Goal: Task Accomplishment & Management: Complete application form

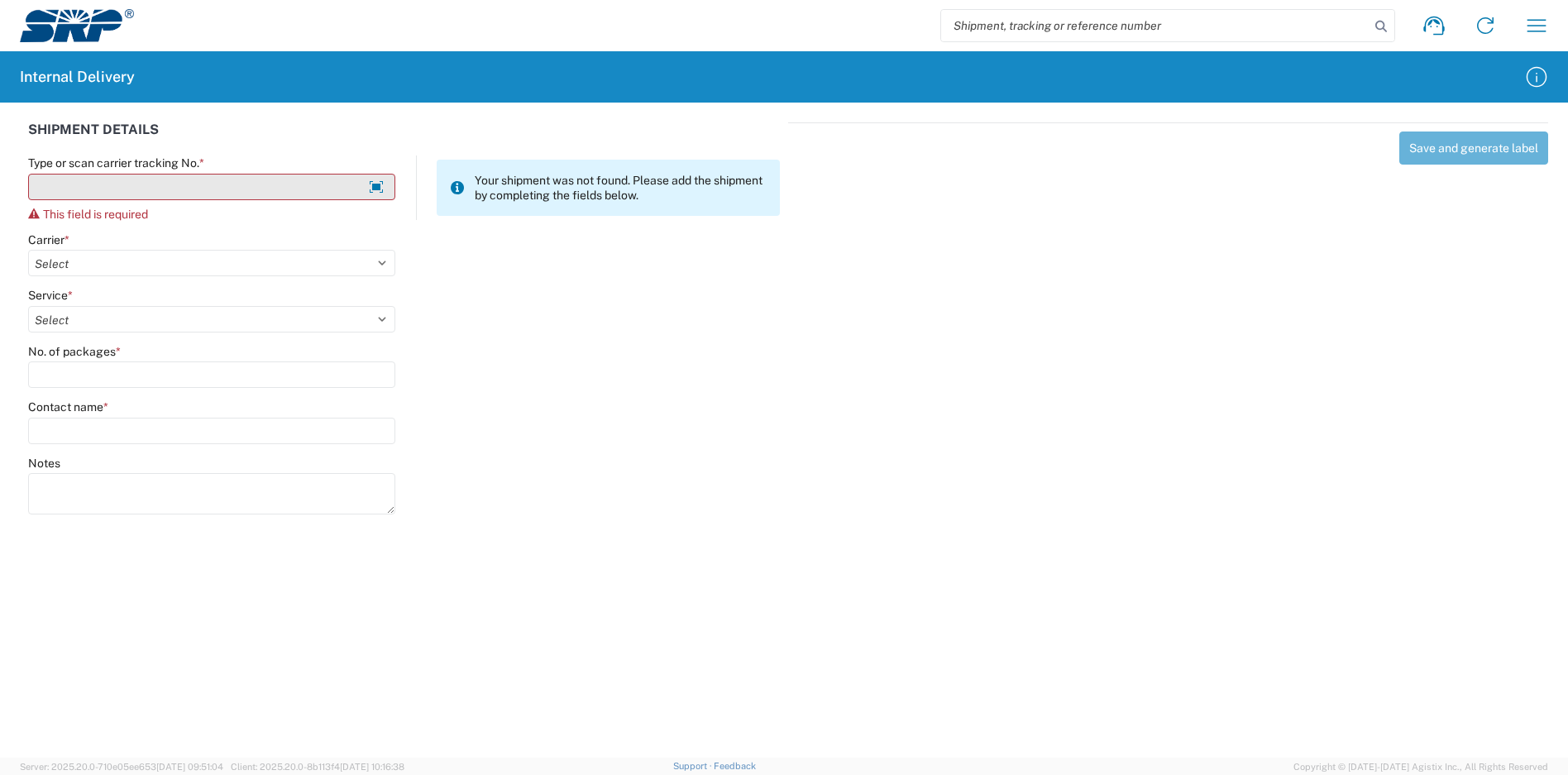
click at [209, 180] on input "Type or scan carrier tracking No. *" at bounding box center [211, 187] width 367 height 26
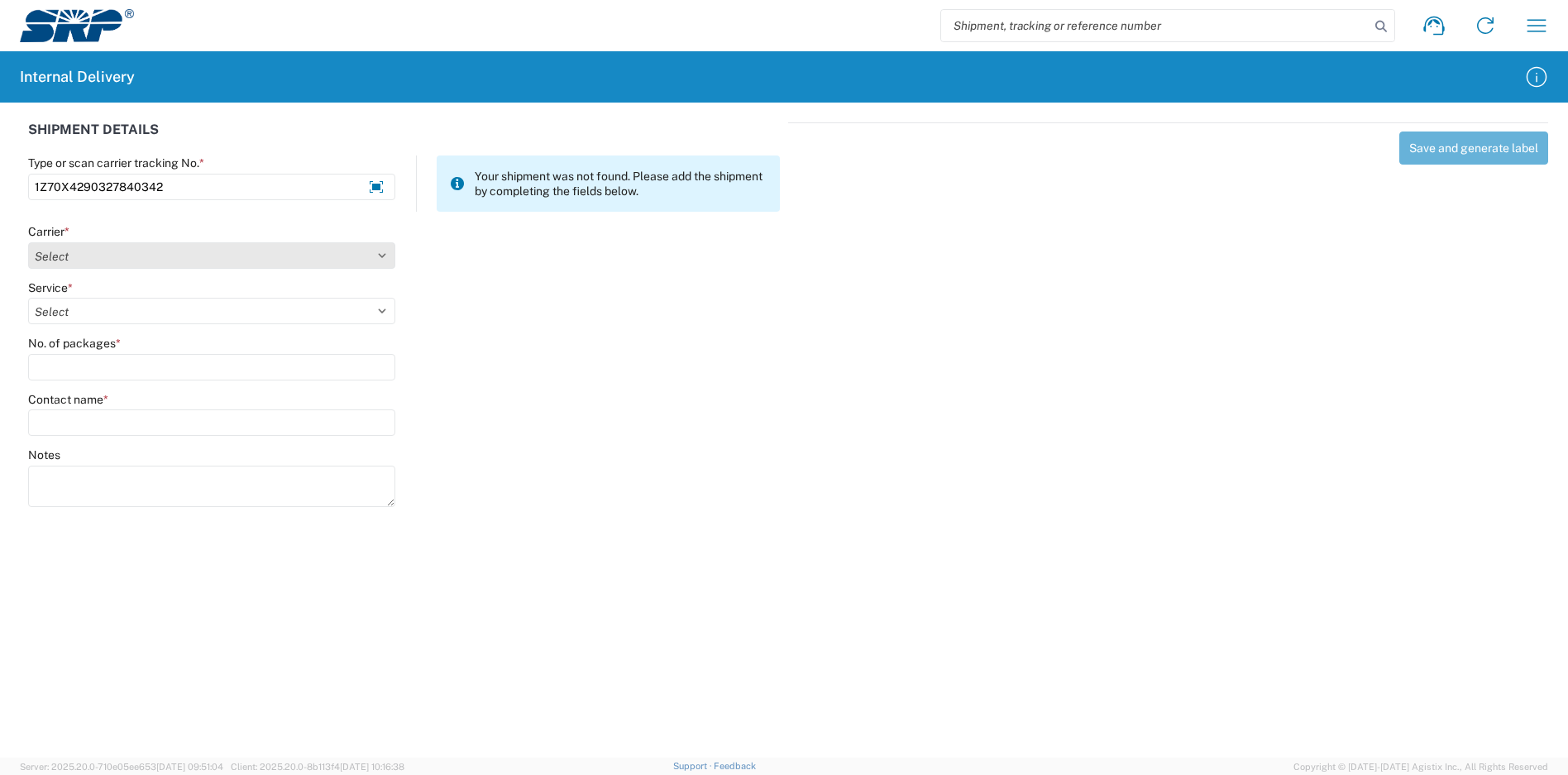
type input "1Z70X4290327840342"
click at [108, 257] on select "Select Amazon Logistics ATI Trucking BC Dimerco Logistics Empire Southwest FedE…" at bounding box center [211, 256] width 367 height 26
select select "12"
click at [28, 243] on select "Select Amazon Logistics ATI Trucking BC Dimerco Logistics Empire Southwest FedE…" at bounding box center [211, 256] width 367 height 26
type input "1Z70X4290327840342"
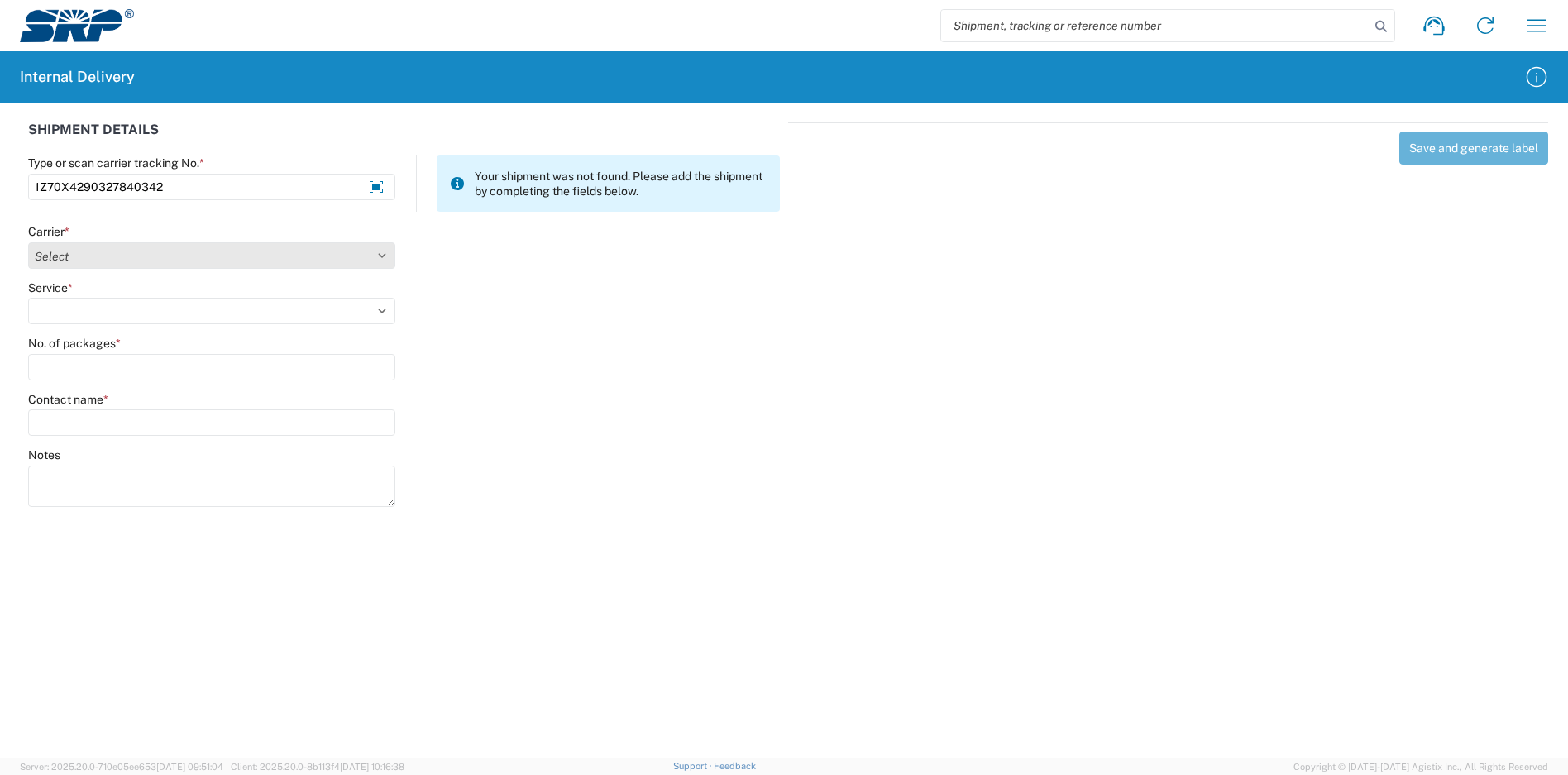
click at [253, 255] on select "Select Amazon Logistics ATI Trucking BC Dimerco Logistics Empire Southwest FedE…" at bounding box center [211, 256] width 367 height 26
click at [663, 377] on div "No. of packages *" at bounding box center [404, 384] width 769 height 57
click at [214, 248] on select "Select Amazon Logistics ATI Trucking BC Dimerco Logistics Empire Southwest FedE…" at bounding box center [211, 256] width 367 height 26
select select "12"
click at [28, 243] on select "Select Amazon Logistics ATI Trucking BC Dimerco Logistics Empire Southwest FedE…" at bounding box center [211, 256] width 367 height 26
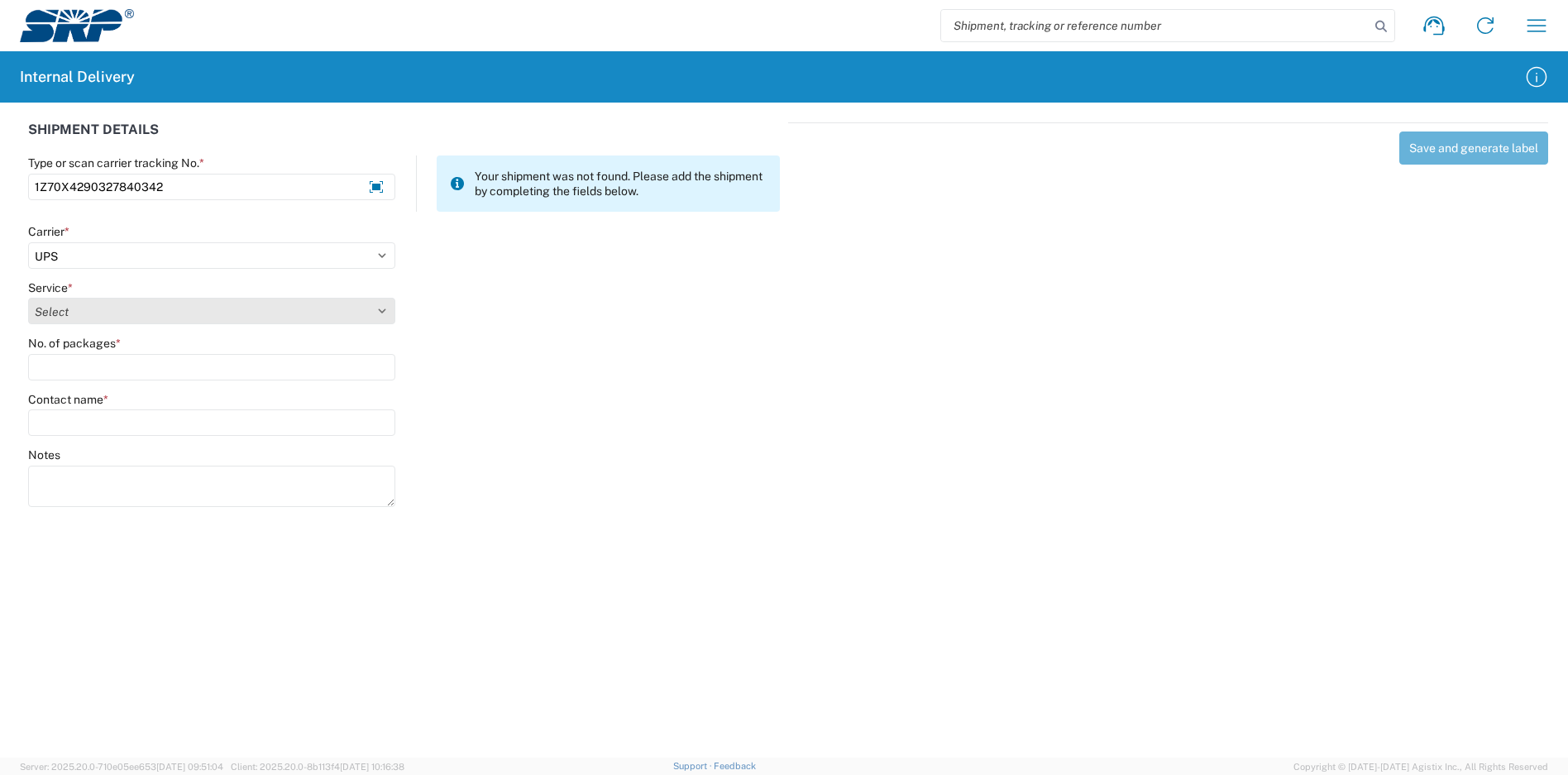
click at [126, 300] on select "Select 2nd Day Air 2nd Day Air A.M. 3 Day Select Basic BOUND PRINTED MATTER, UP…" at bounding box center [211, 311] width 367 height 26
select select "43"
click at [28, 297] on select "Select 2nd Day Air 2nd Day Air A.M. 3 Day Select Basic BOUND PRINTED MATTER, UP…" at bounding box center [211, 311] width 367 height 26
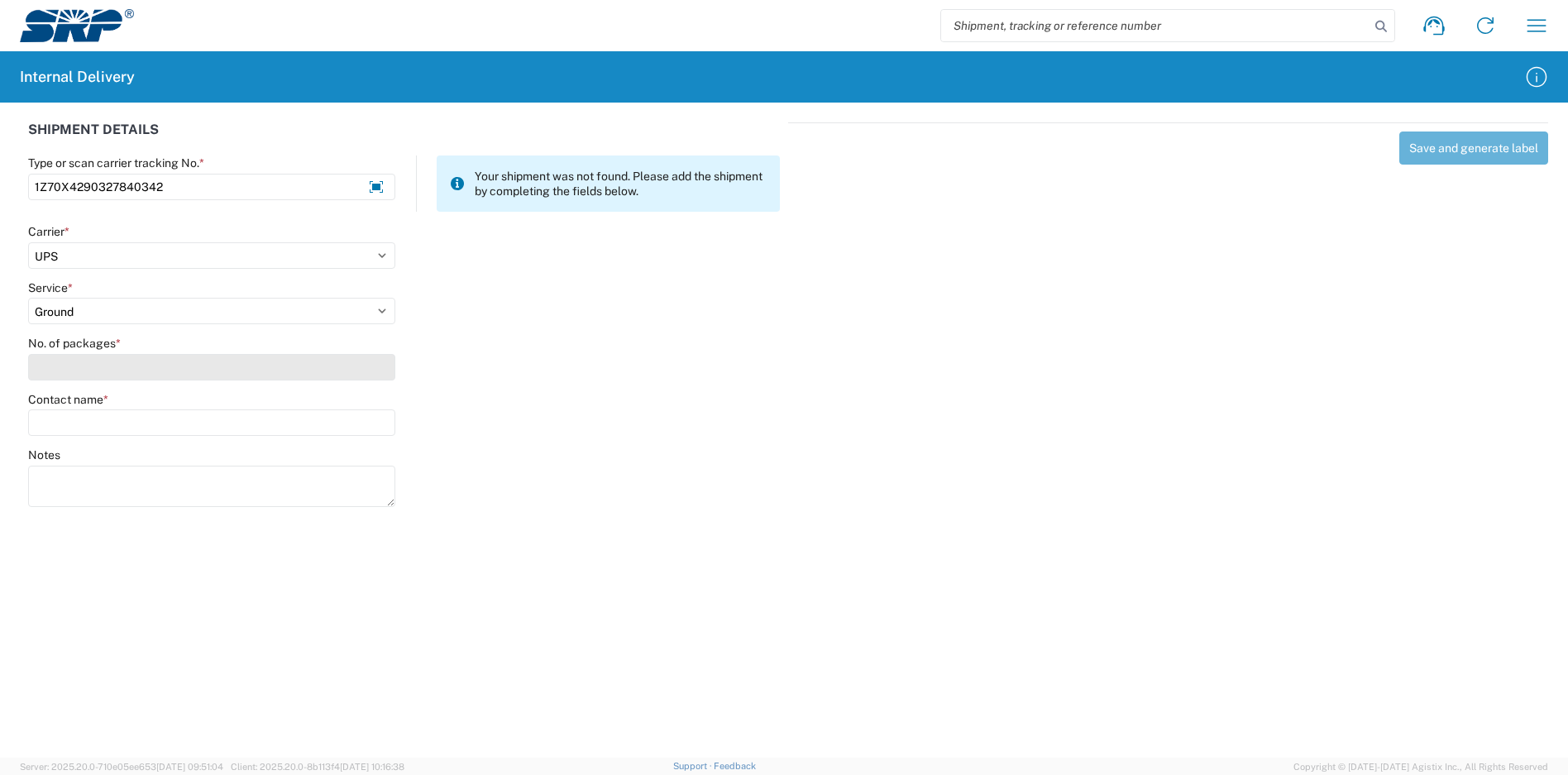
click at [100, 363] on input "No. of packages *" at bounding box center [211, 367] width 367 height 26
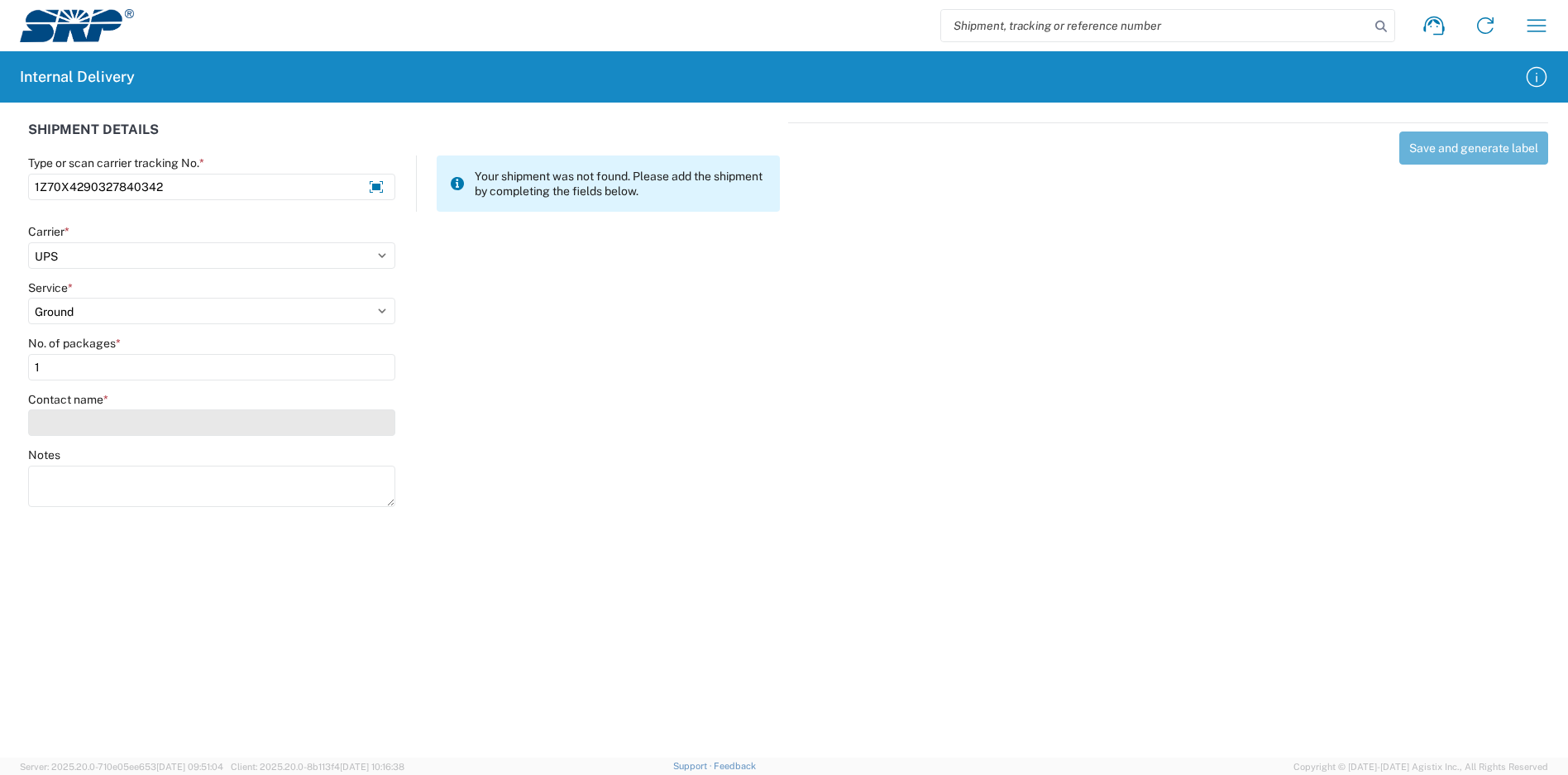
type input "1"
click at [98, 429] on input "Contact name *" at bounding box center [211, 423] width 367 height 26
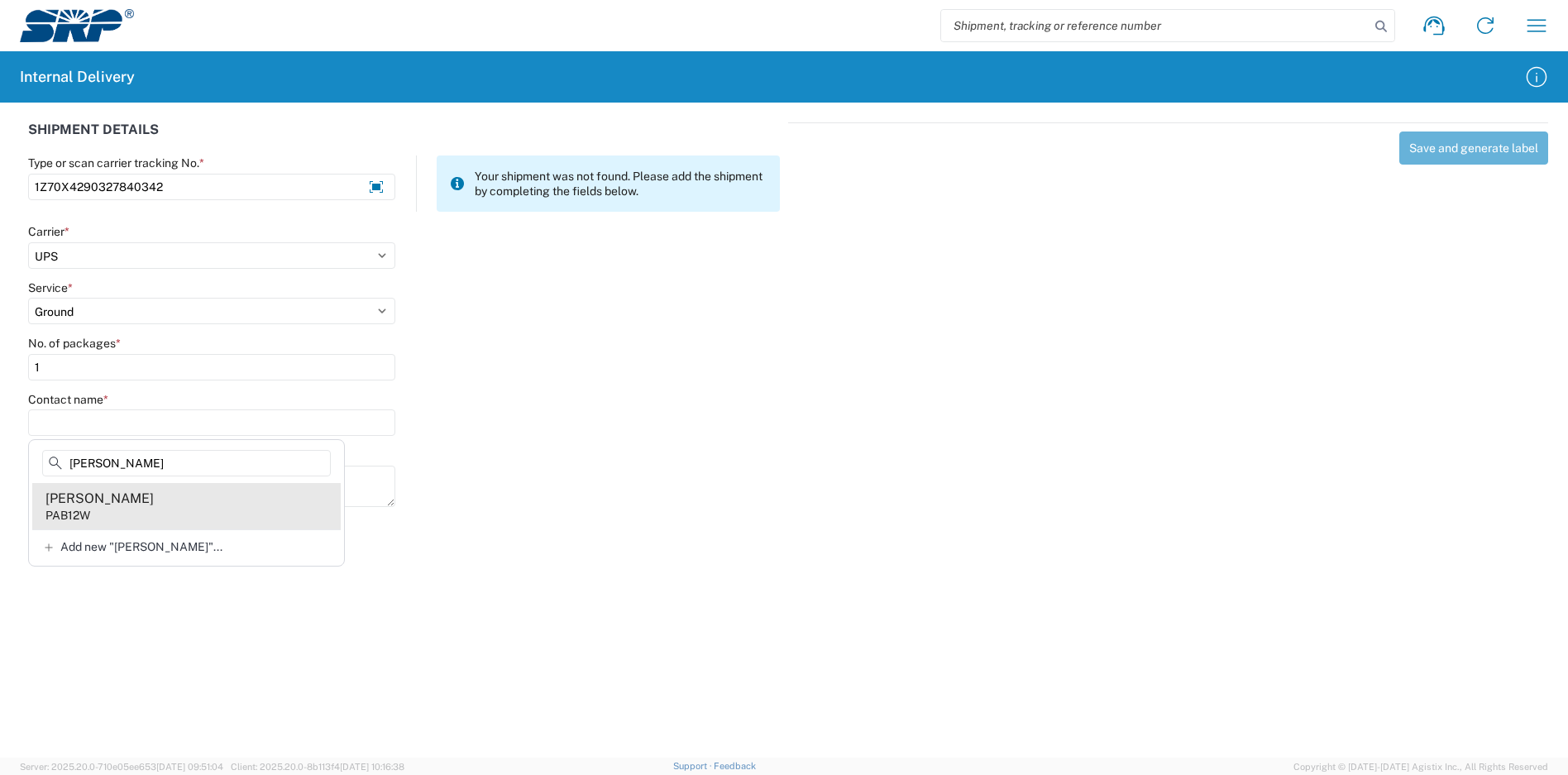
type input "[PERSON_NAME]"
click at [190, 494] on agx-address-suggestion-item "[PERSON_NAME] PAB12W" at bounding box center [186, 505] width 309 height 46
type input "[PERSON_NAME]"
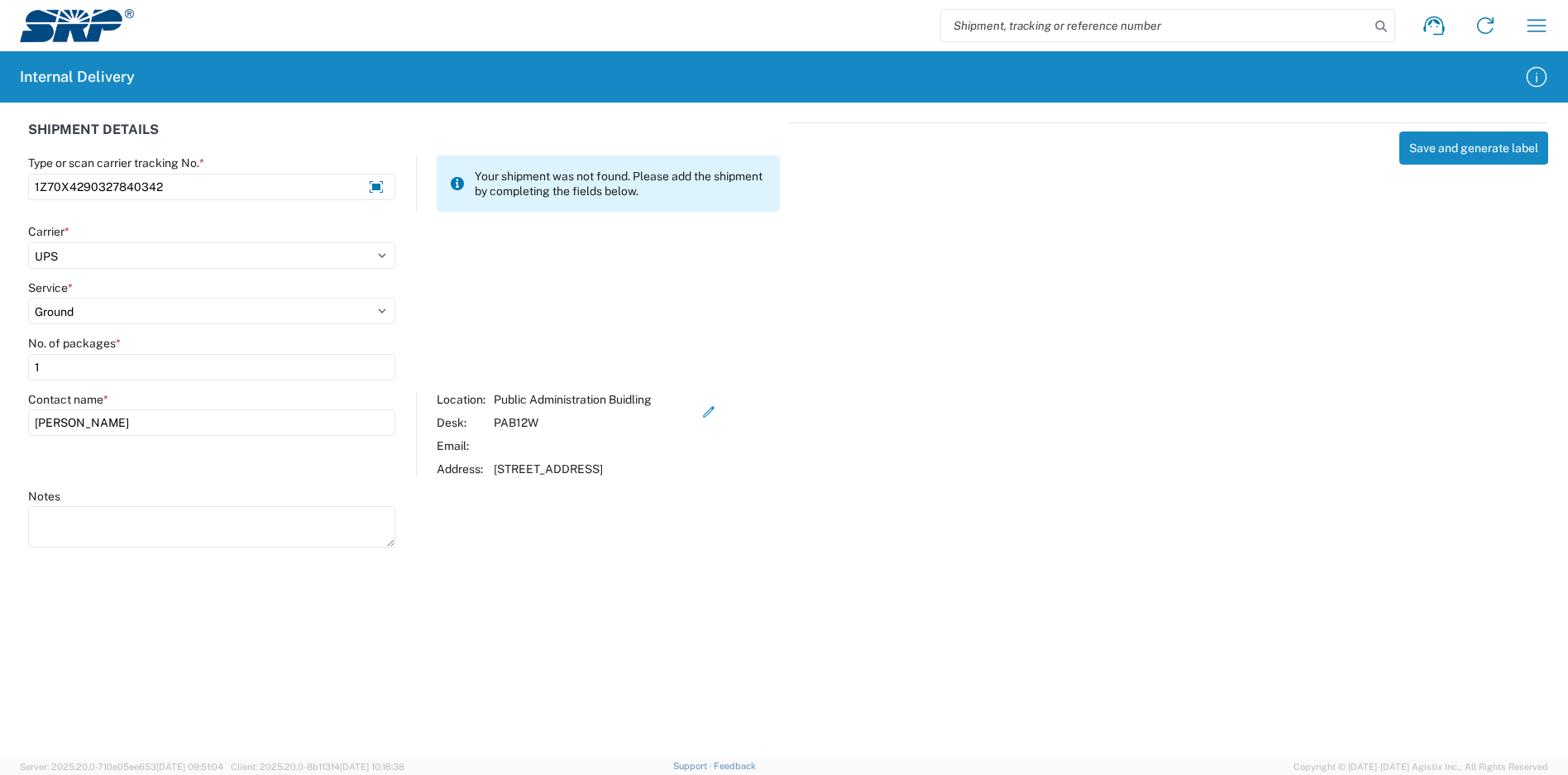
click at [1483, 130] on div "Save and generate label" at bounding box center [1168, 332] width 760 height 420
click at [1480, 151] on button "Save and generate label" at bounding box center [1474, 147] width 149 height 33
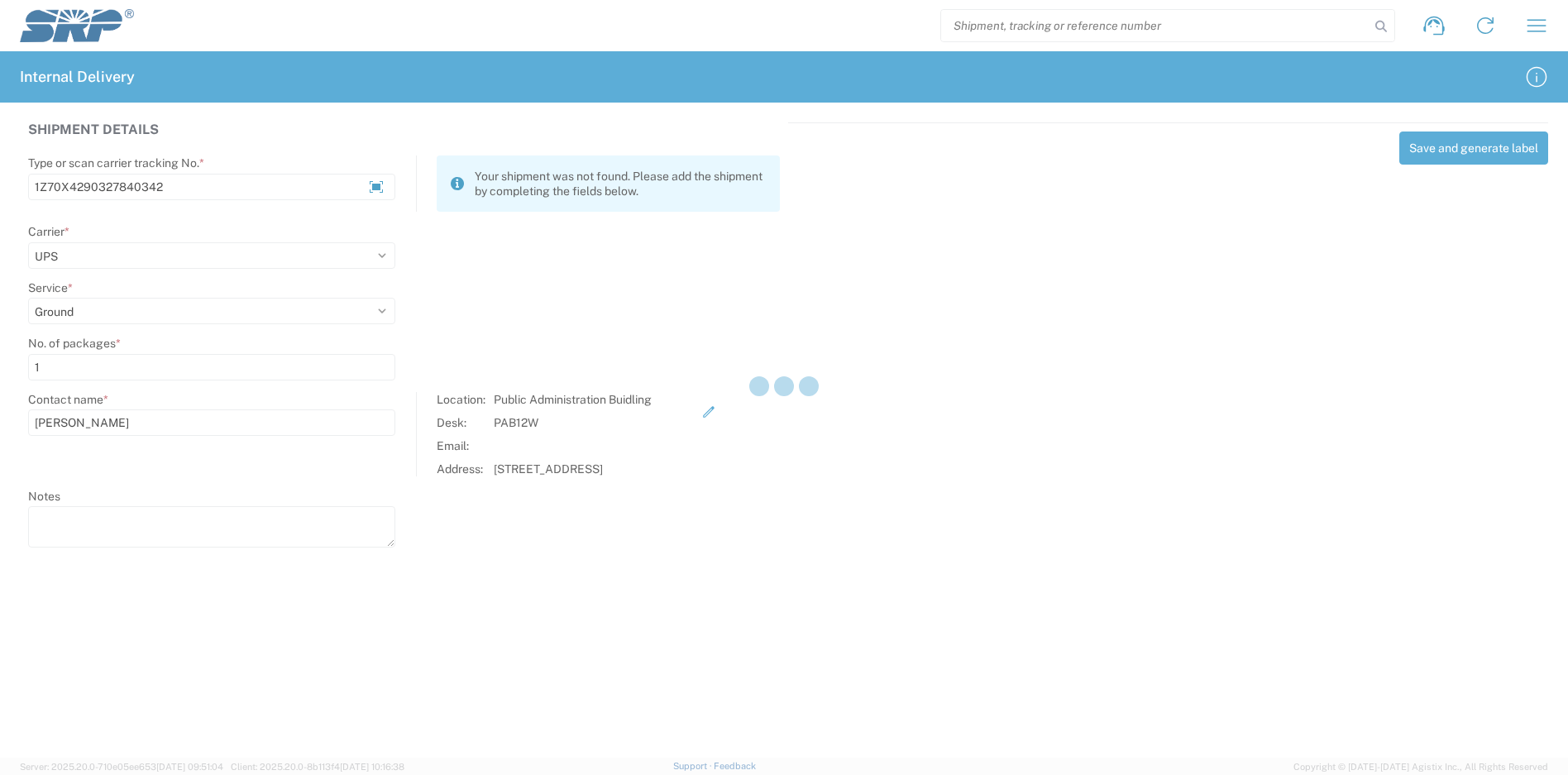
select select
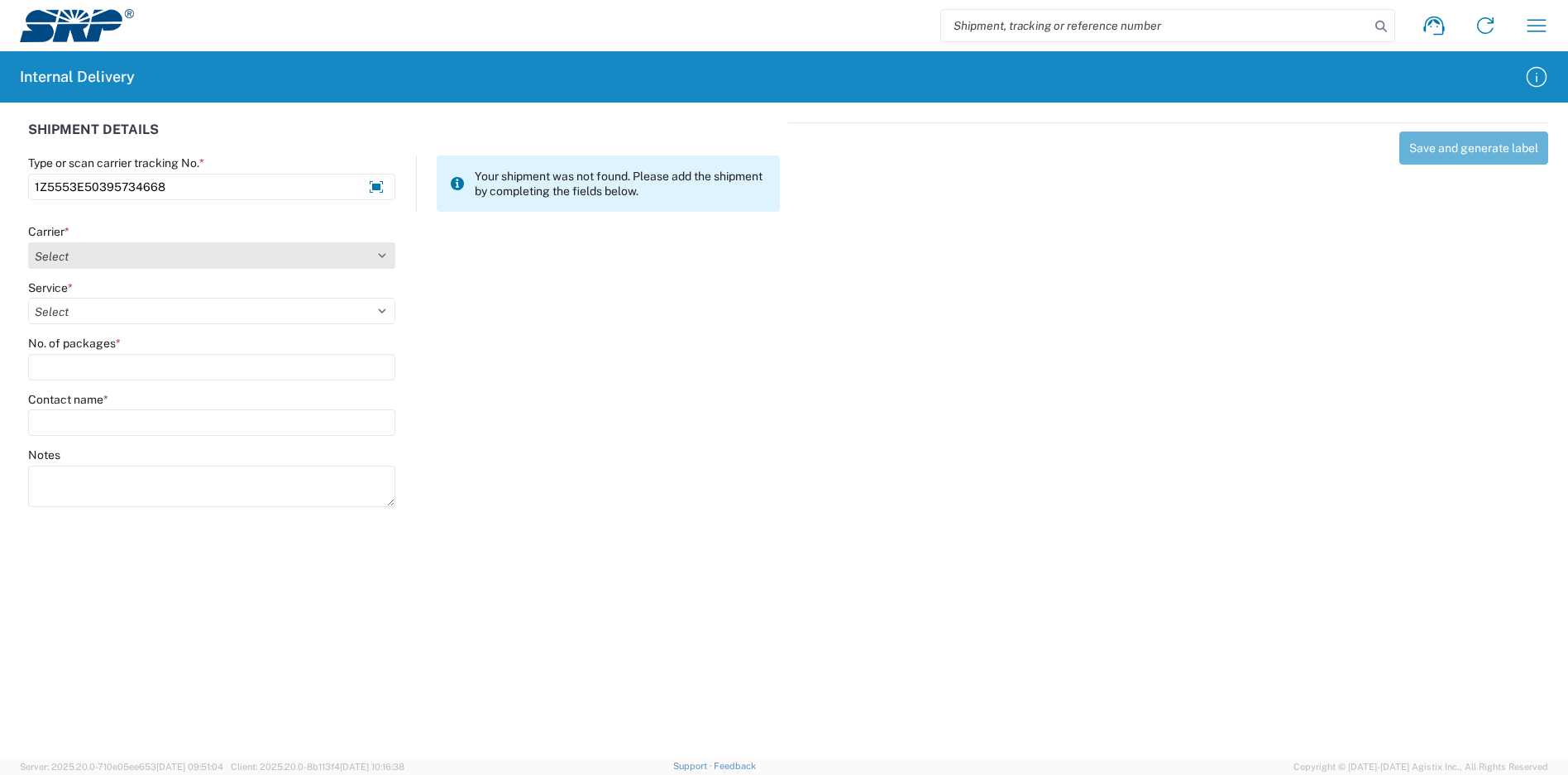
type input "1Z5553E50395734668"
click at [213, 261] on select "Select Amazon Logistics ATI Trucking BC Dimerco Logistics Empire Southwest FedE…" at bounding box center [211, 256] width 367 height 26
select select "12"
click at [28, 243] on select "Select Amazon Logistics ATI Trucking BC Dimerco Logistics Empire Southwest FedE…" at bounding box center [211, 256] width 367 height 26
click at [98, 312] on select "Select 2nd Day Air 2nd Day Air A.M. 3 Day Select Basic BOUND PRINTED MATTER, UP…" at bounding box center [211, 311] width 367 height 26
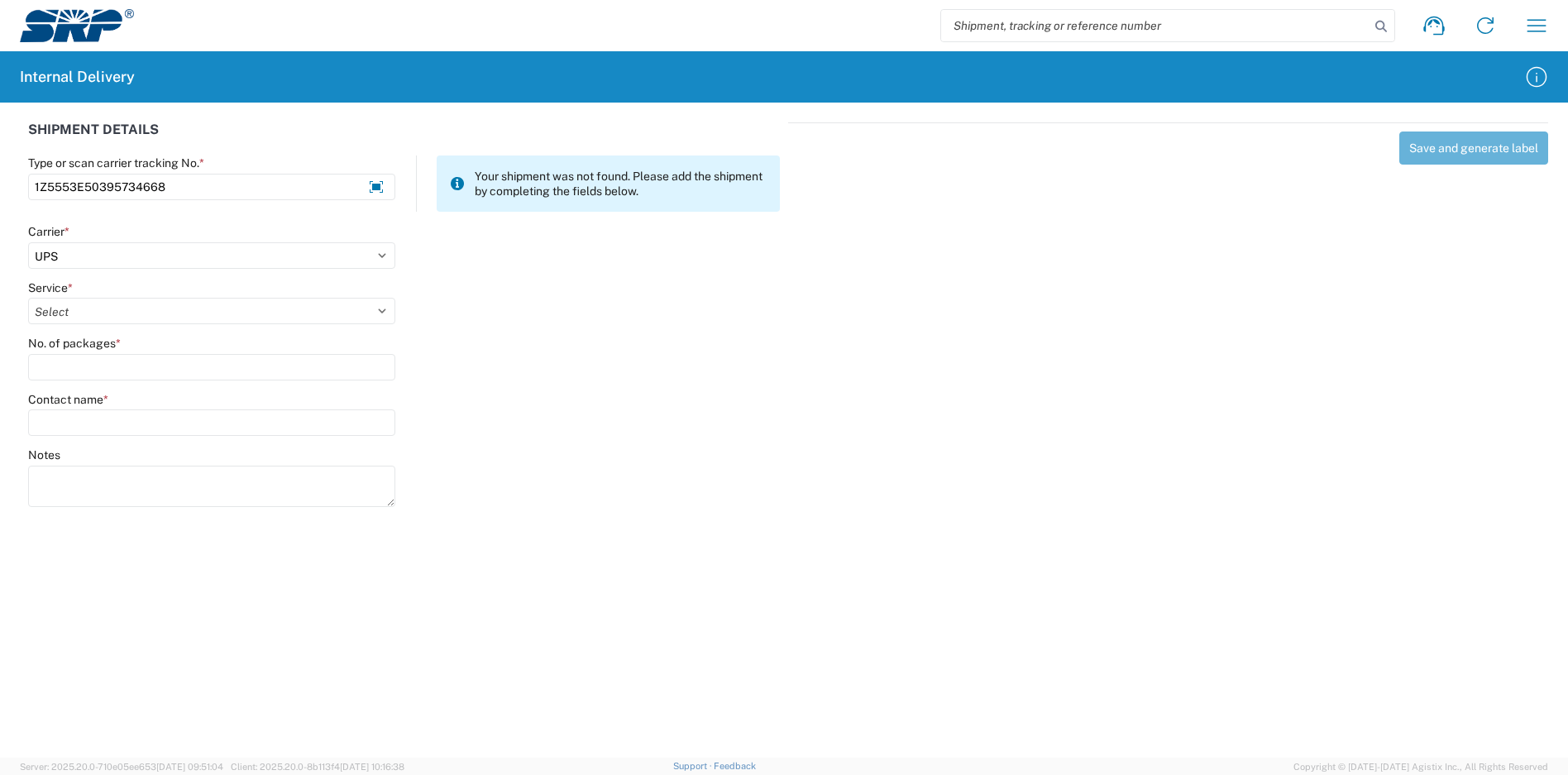
select select "43"
click at [28, 297] on select "Select 2nd Day Air 2nd Day Air A.M. 3 Day Select Basic BOUND PRINTED MATTER, UP…" at bounding box center [211, 311] width 367 height 26
click at [120, 377] on input "No. of packages *" at bounding box center [211, 367] width 367 height 26
type input "1"
click at [147, 423] on input "Contact name *" at bounding box center [211, 423] width 367 height 26
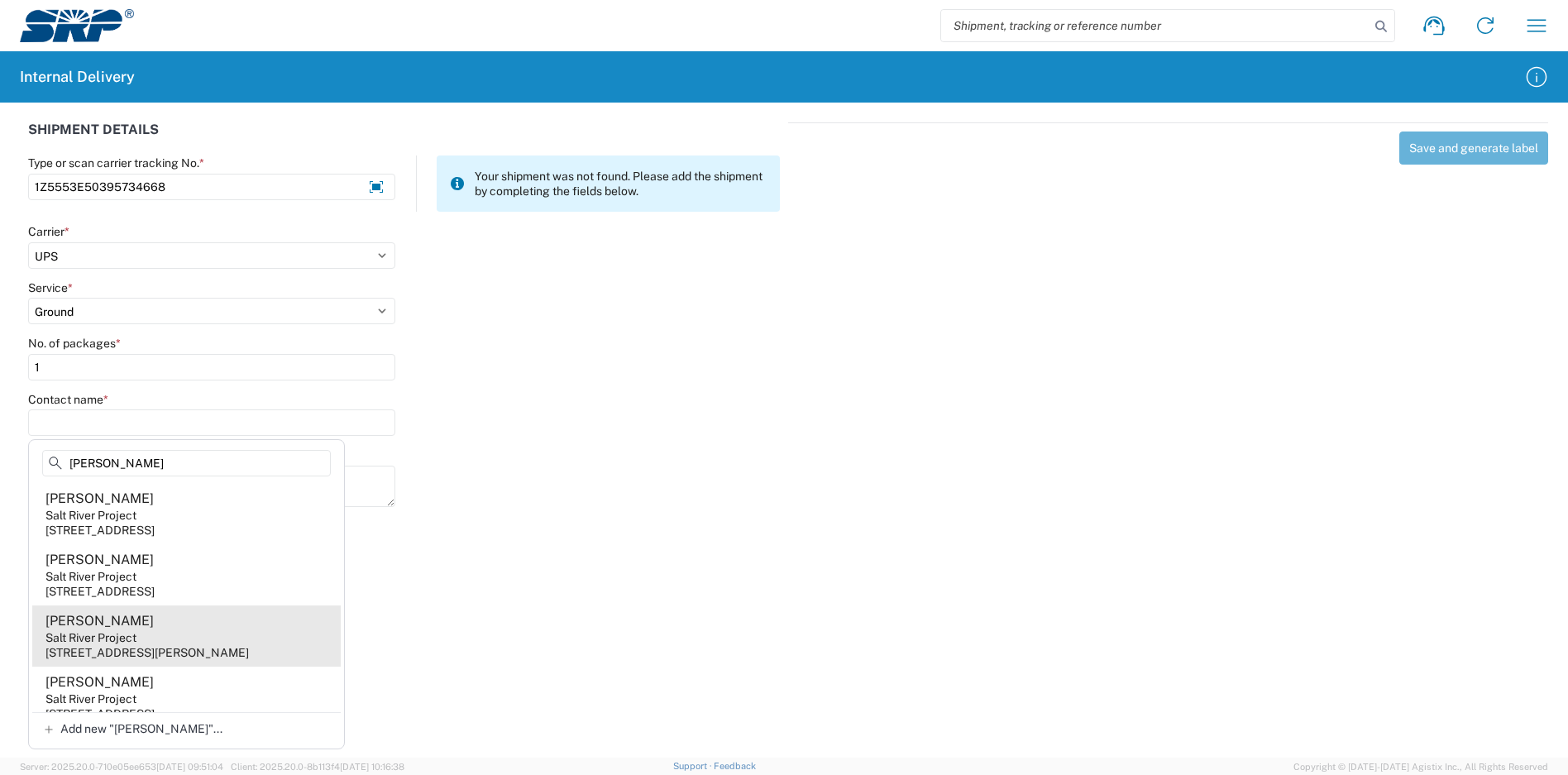
type input "[PERSON_NAME]"
click at [216, 636] on agx-address-suggestion-item "[PERSON_NAME] Salt River Project [STREET_ADDRESS][PERSON_NAME]" at bounding box center [186, 635] width 309 height 61
type input "[PERSON_NAME]"
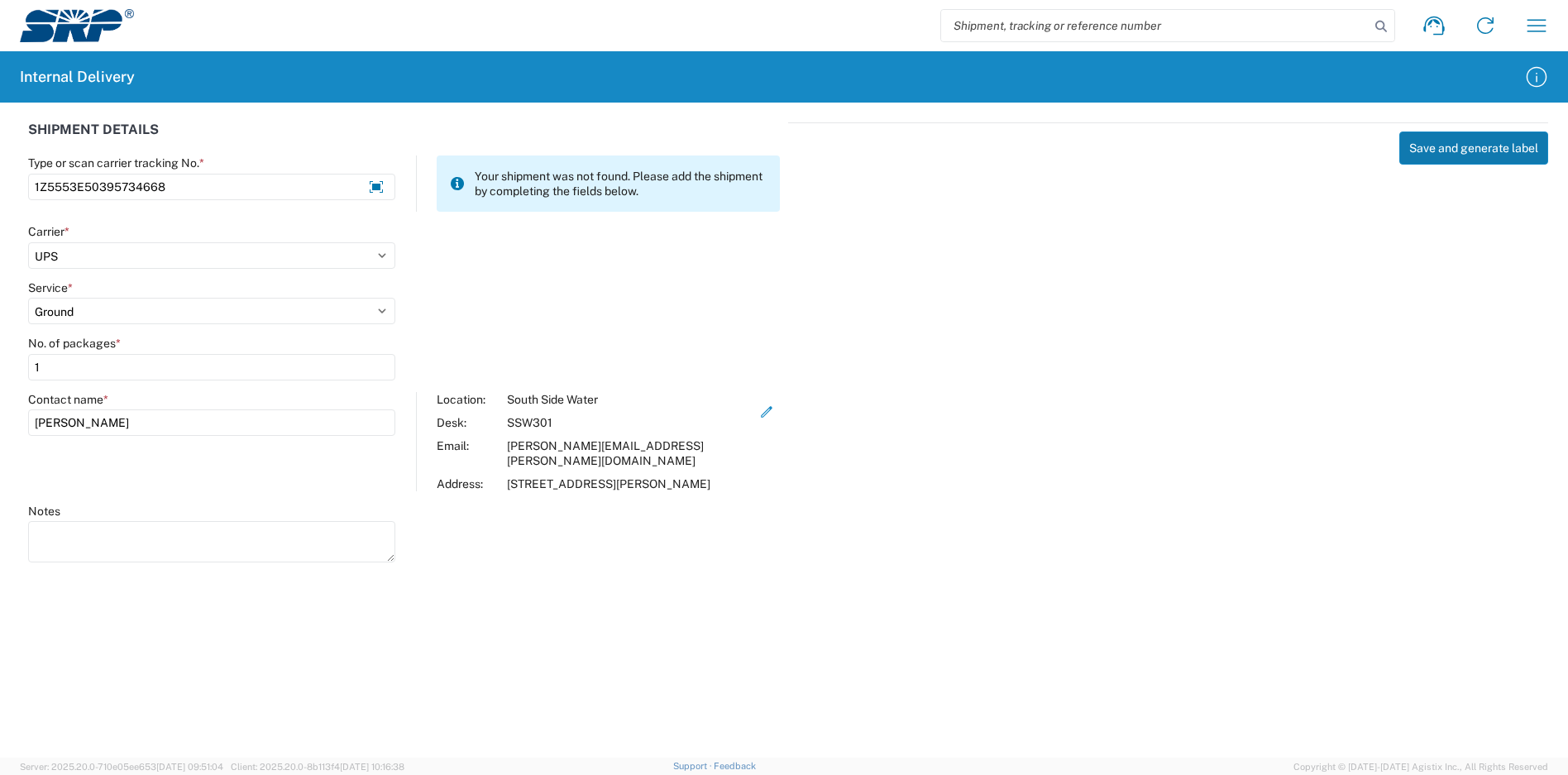
click at [1459, 148] on button "Save and generate label" at bounding box center [1474, 147] width 149 height 33
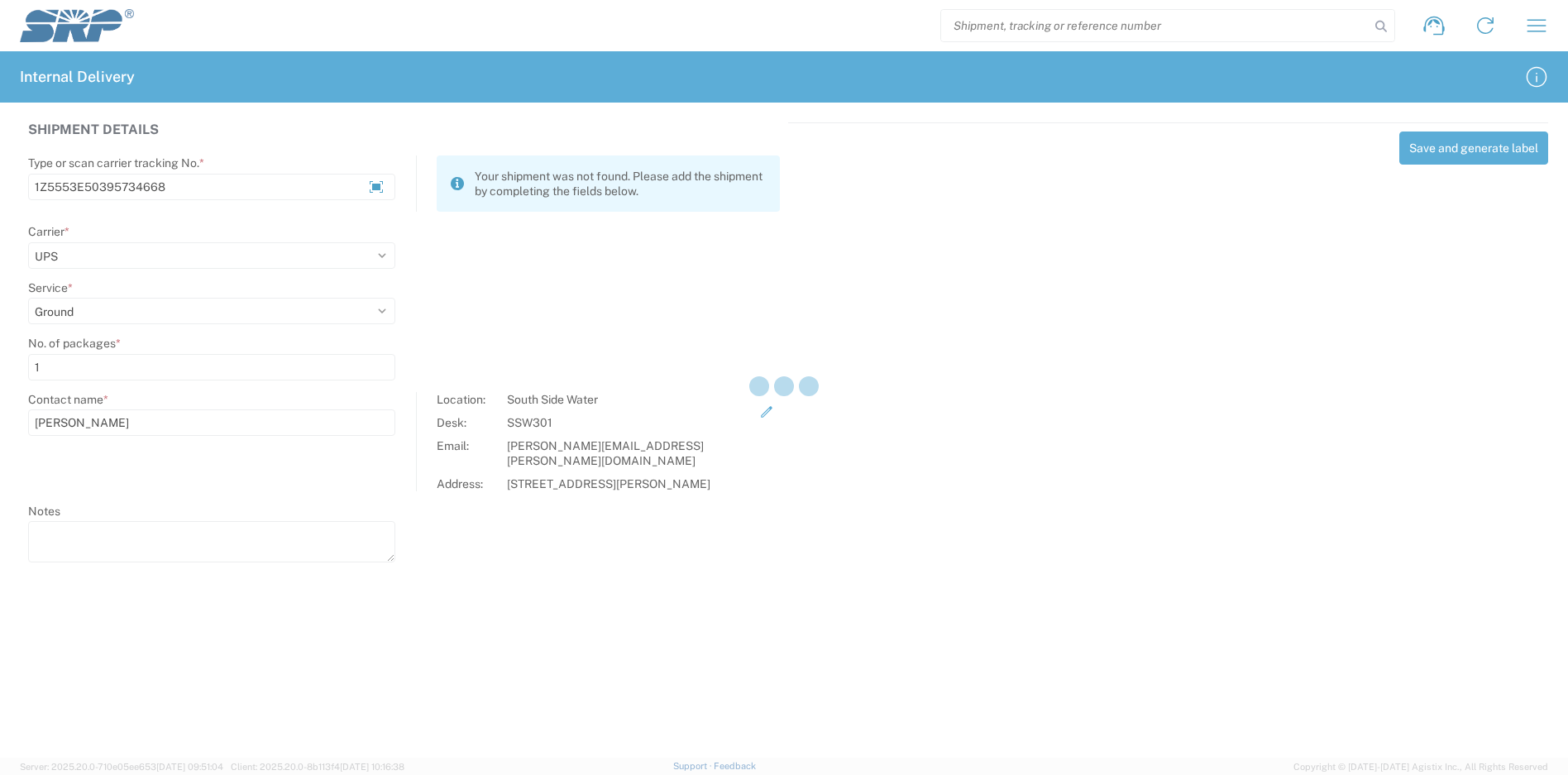
select select
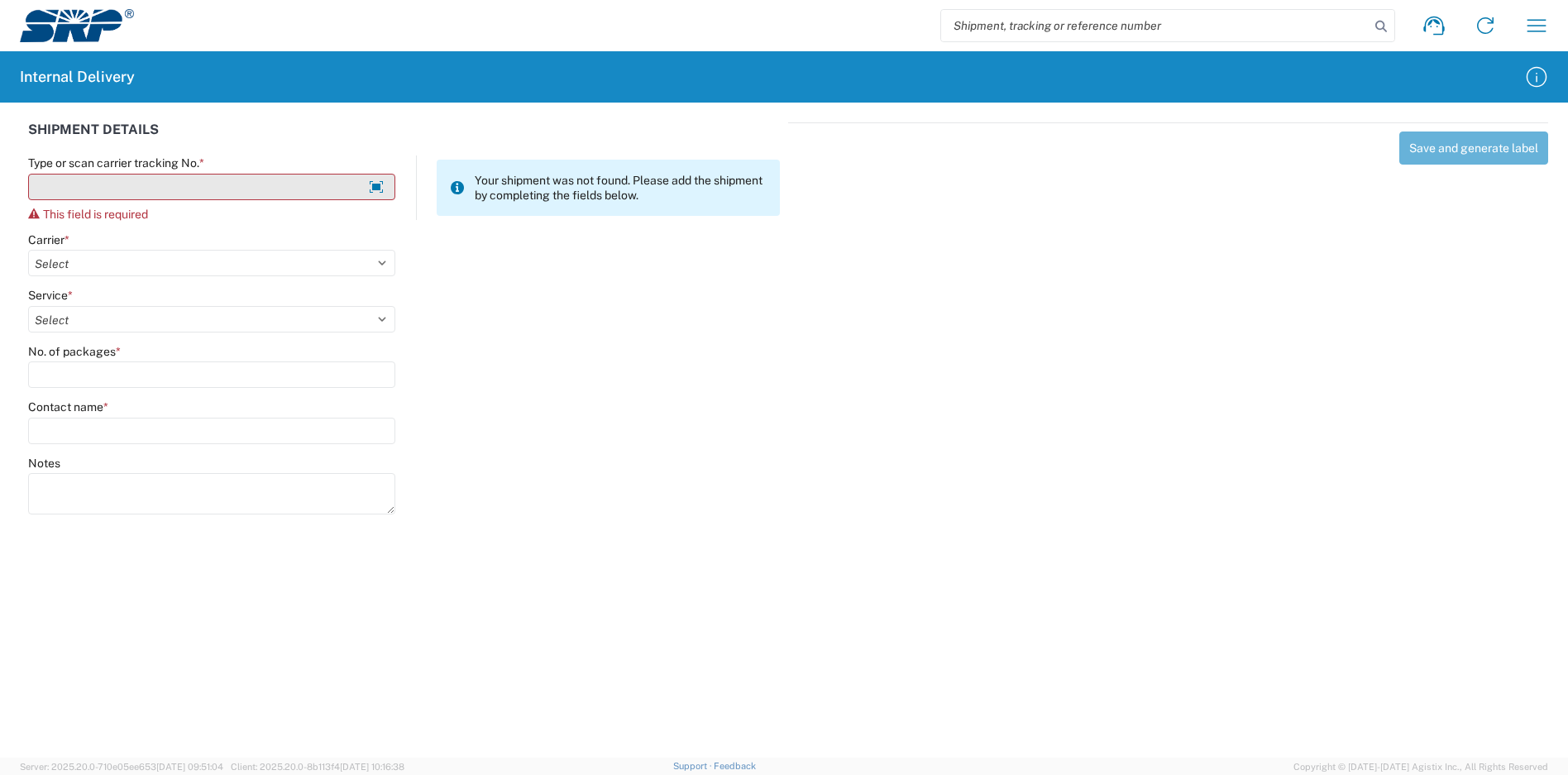
click at [228, 179] on input "Type or scan carrier tracking No. *" at bounding box center [211, 187] width 367 height 26
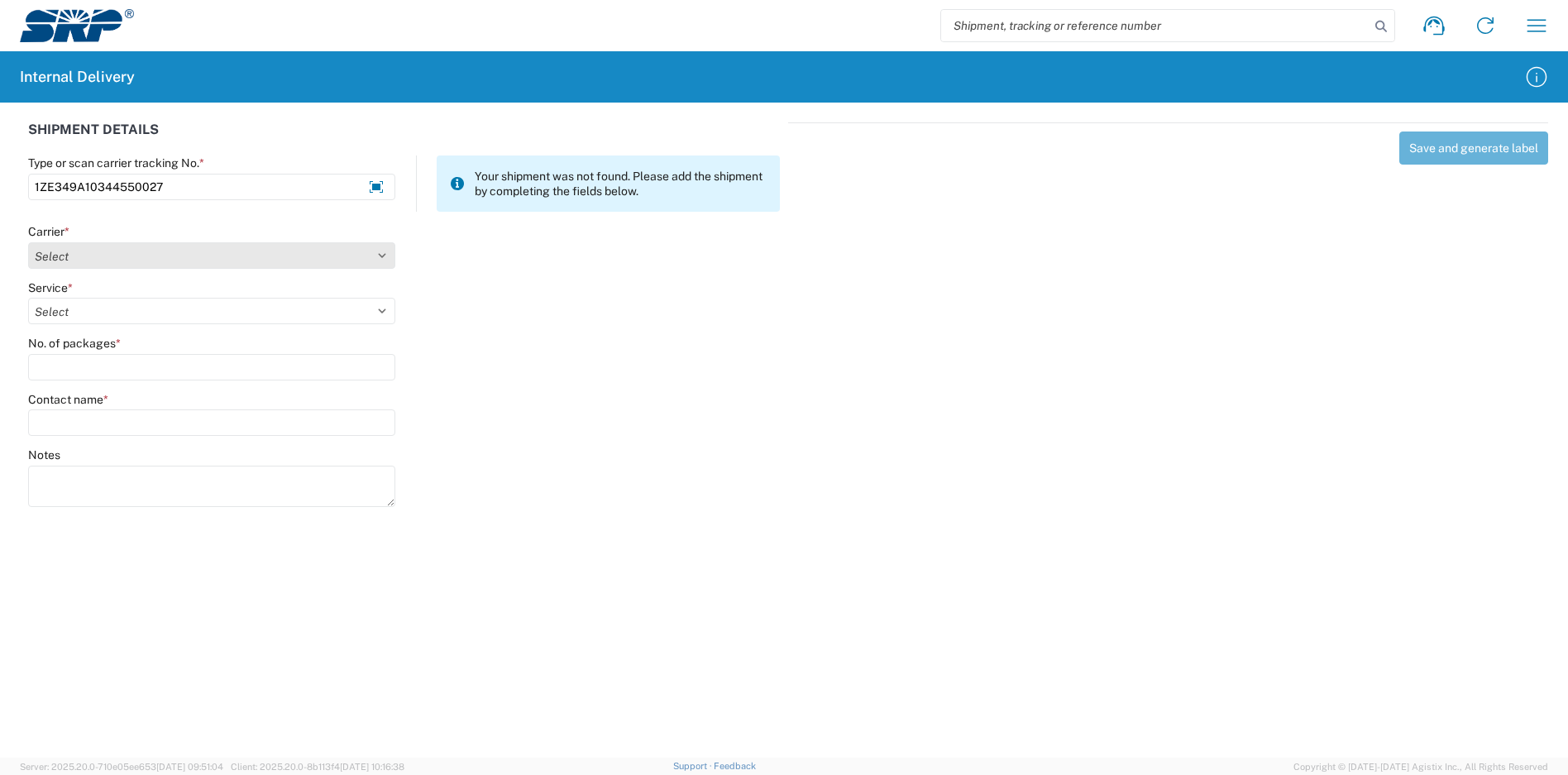
type input "1ZE349A10344550027"
click at [160, 249] on select "Select Amazon Logistics ATI Trucking BC Dimerco Logistics Empire Southwest FedE…" at bounding box center [211, 256] width 367 height 26
select select "12"
click at [28, 243] on select "Select Amazon Logistics ATI Trucking BC Dimerco Logistics Empire Southwest FedE…" at bounding box center [211, 256] width 367 height 26
click at [103, 318] on select "Select" at bounding box center [211, 311] width 367 height 26
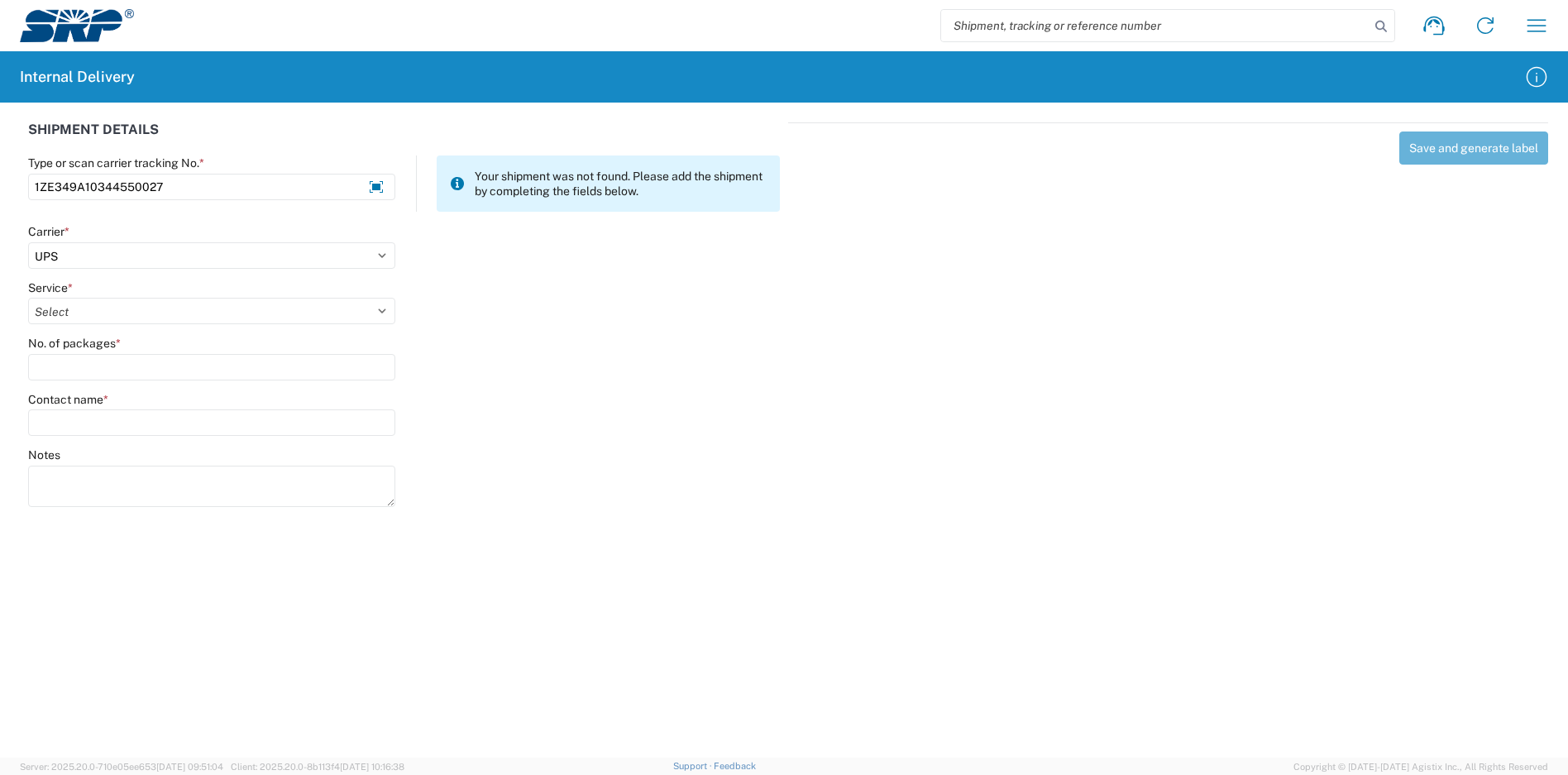
select select "43"
click at [28, 297] on select "Select 2nd Day Air 2nd Day Air A.M. 3 Day Select Basic BOUND PRINTED MATTER, UP…" at bounding box center [211, 311] width 367 height 26
click at [93, 364] on input "No. of packages *" at bounding box center [211, 367] width 367 height 26
type input "1"
click at [110, 412] on input "Contact name *" at bounding box center [211, 423] width 367 height 26
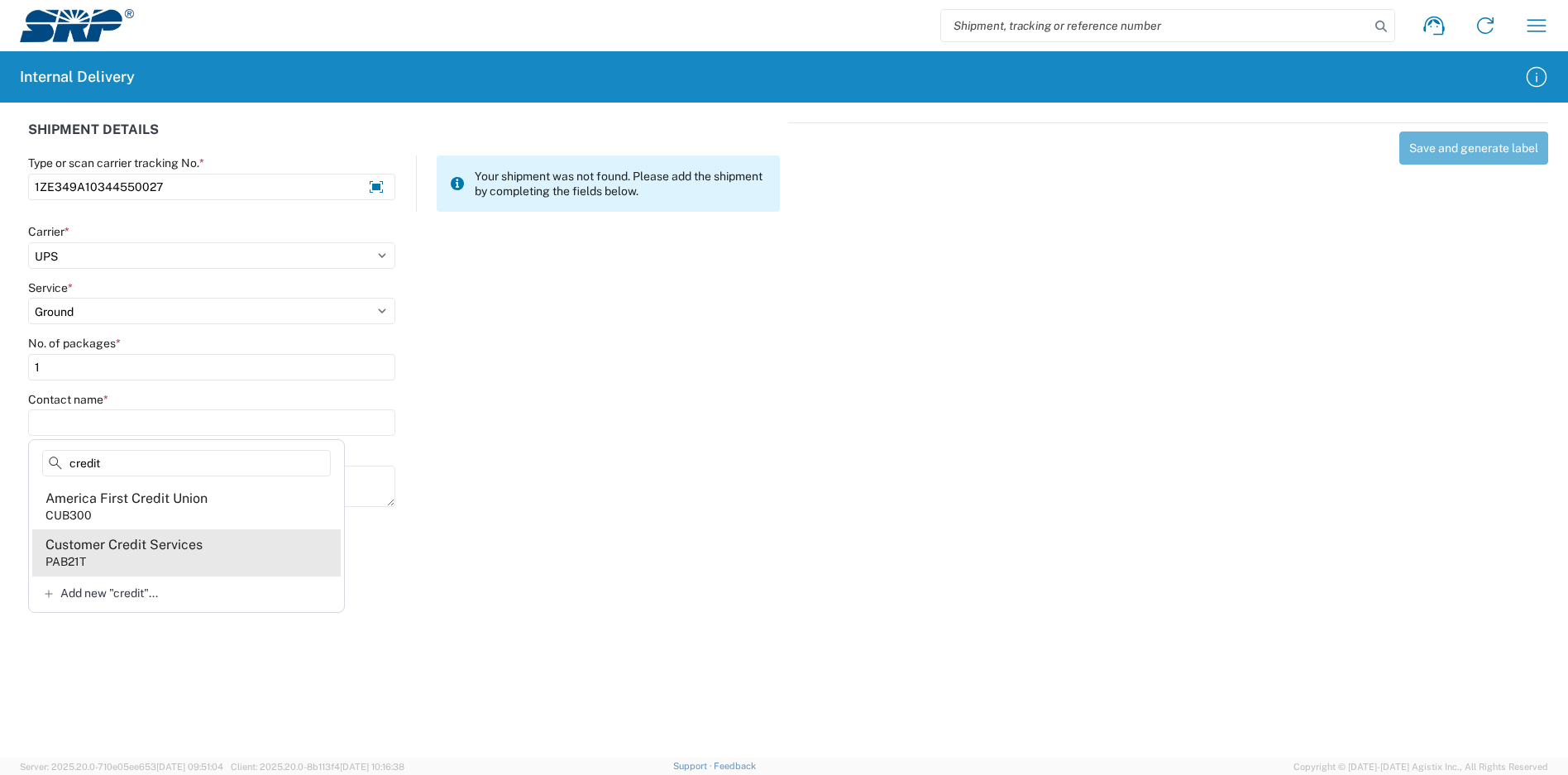
type input "credit"
click at [159, 548] on div "Customer Credit Services" at bounding box center [124, 545] width 157 height 18
type input "Customer Credit Services"
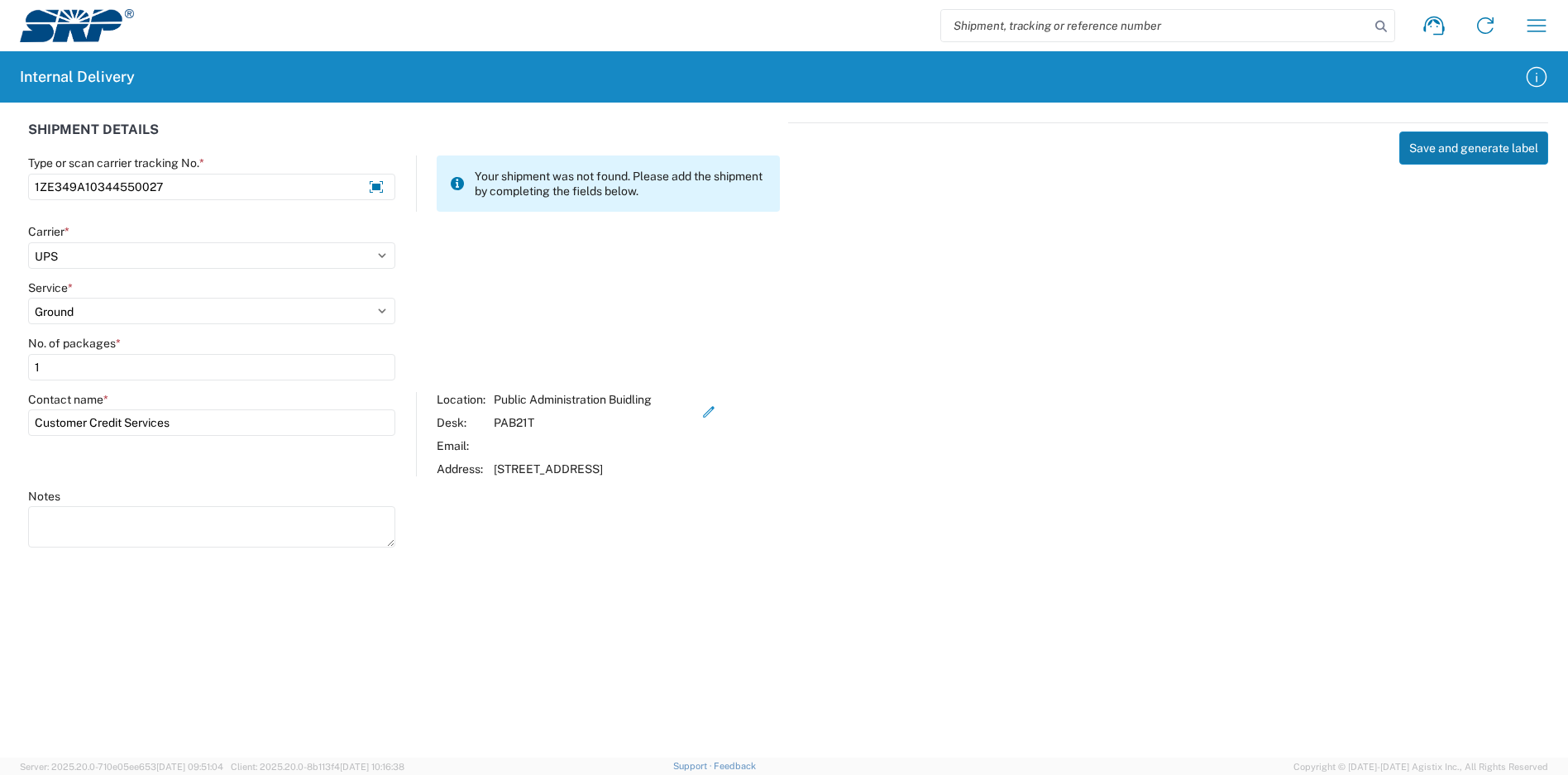
click at [1443, 150] on button "Save and generate label" at bounding box center [1474, 147] width 149 height 33
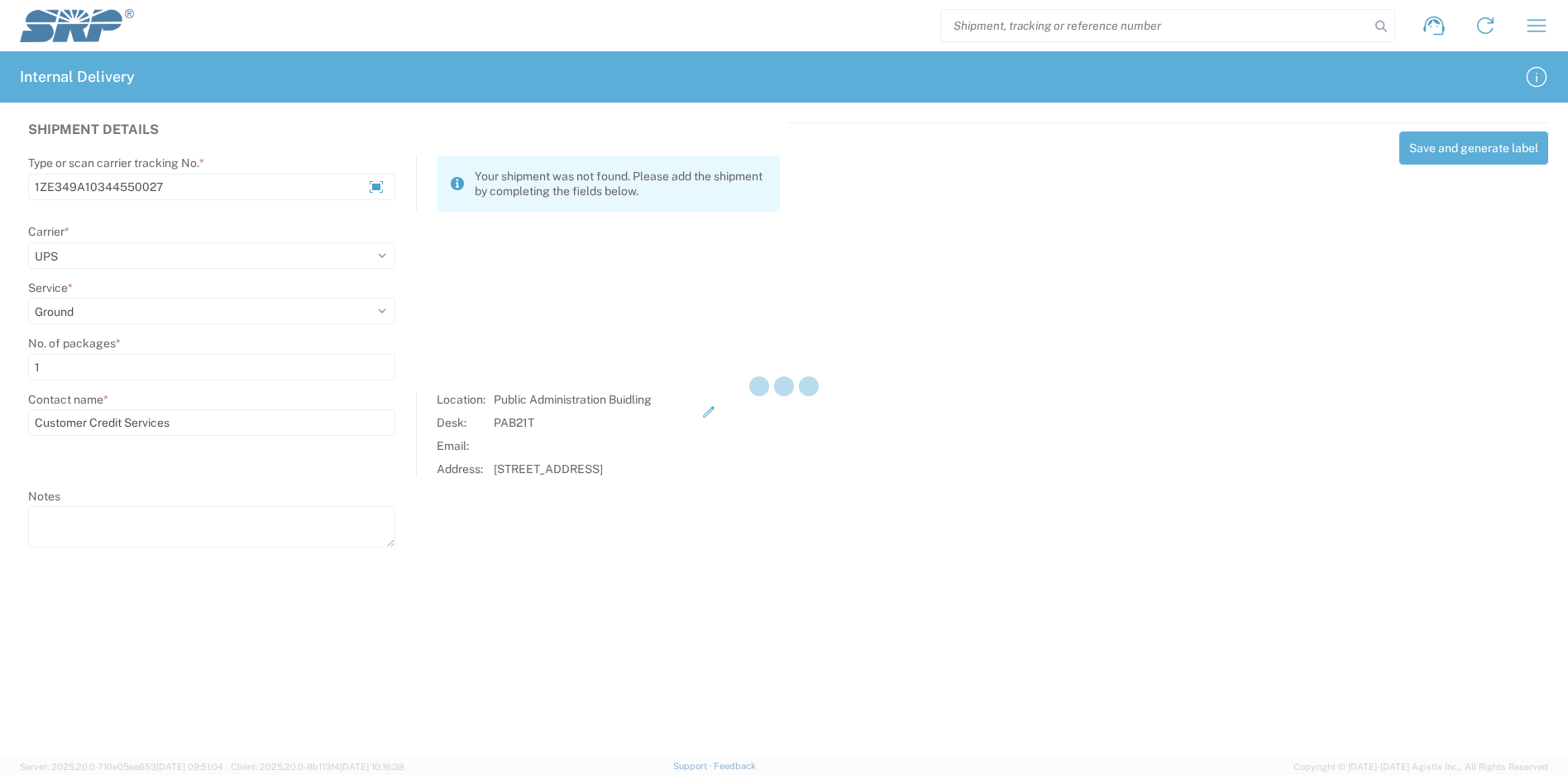
select select
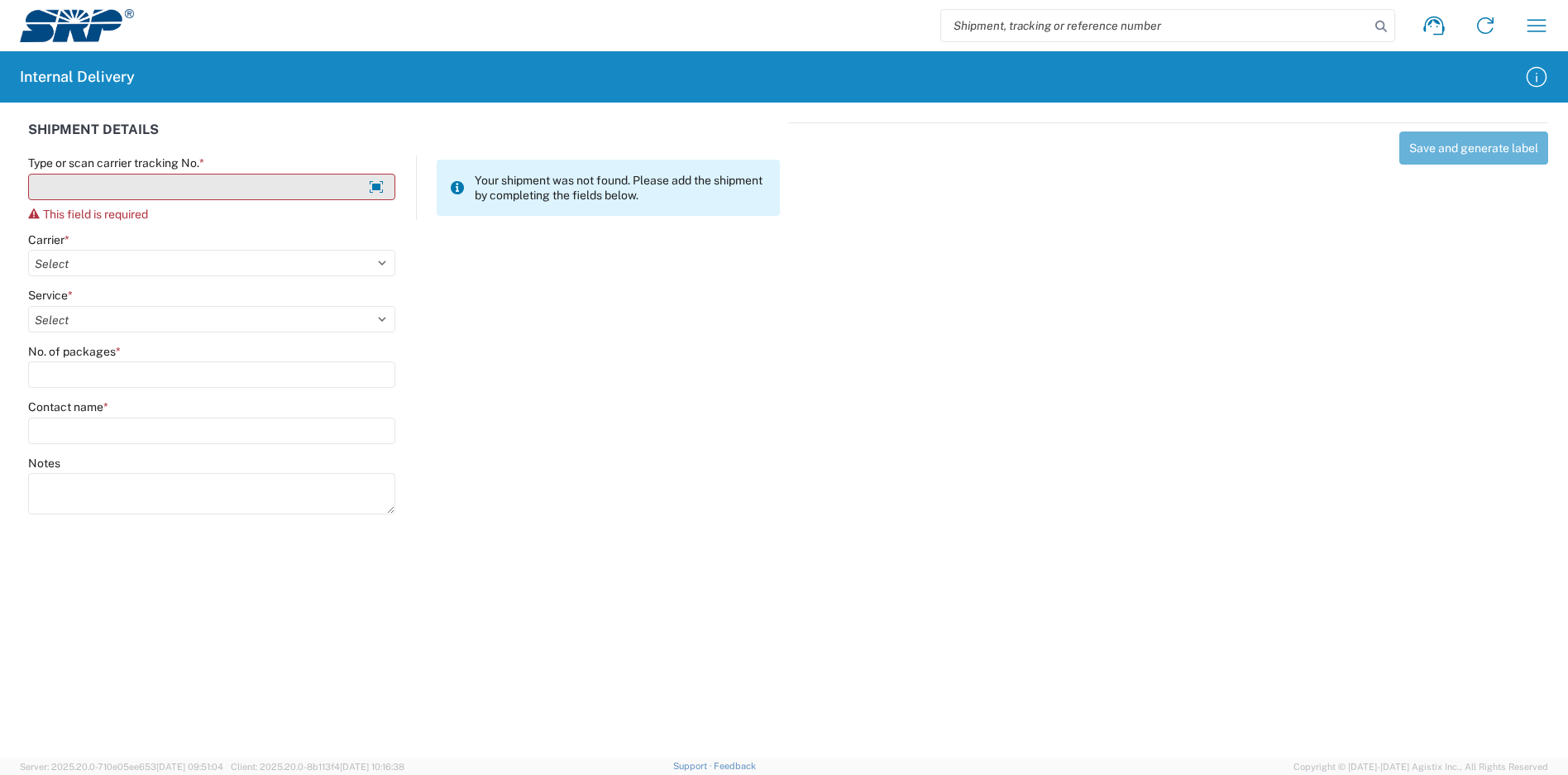
click at [268, 191] on input "Type or scan carrier tracking No. *" at bounding box center [211, 187] width 367 height 26
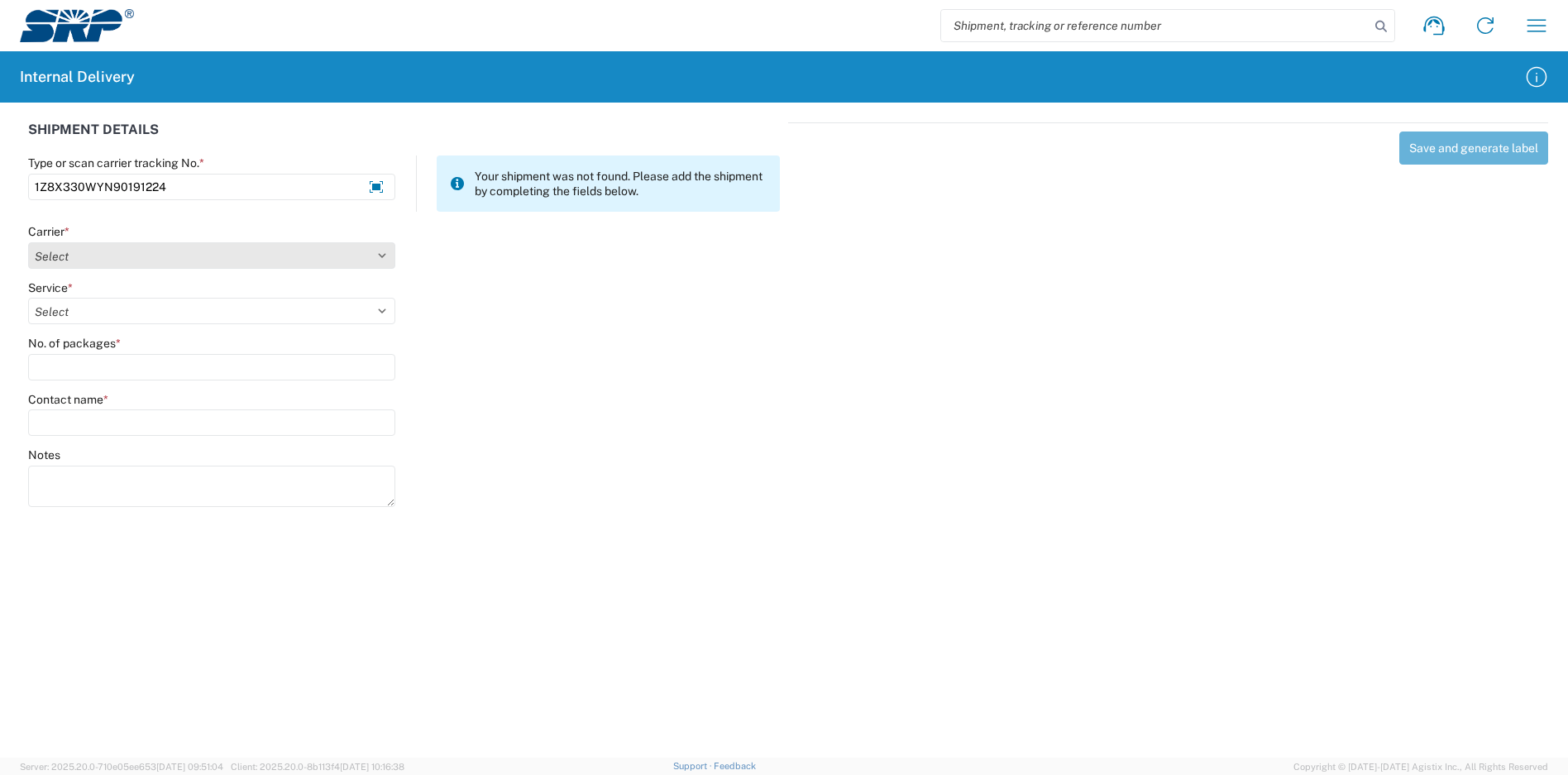
type input "1Z8X330WYN90191224"
click at [170, 252] on select "Select Amazon Logistics ATI Trucking BC Dimerco Logistics Empire Southwest FedE…" at bounding box center [211, 256] width 367 height 26
select select "12"
click at [28, 243] on select "Select Amazon Logistics ATI Trucking BC Dimerco Logistics Empire Southwest FedE…" at bounding box center [211, 256] width 367 height 26
click at [127, 308] on select "Select 2nd Day Air 2nd Day Air A.M. 3 Day Select Basic BOUND PRINTED MATTER, UP…" at bounding box center [211, 311] width 367 height 26
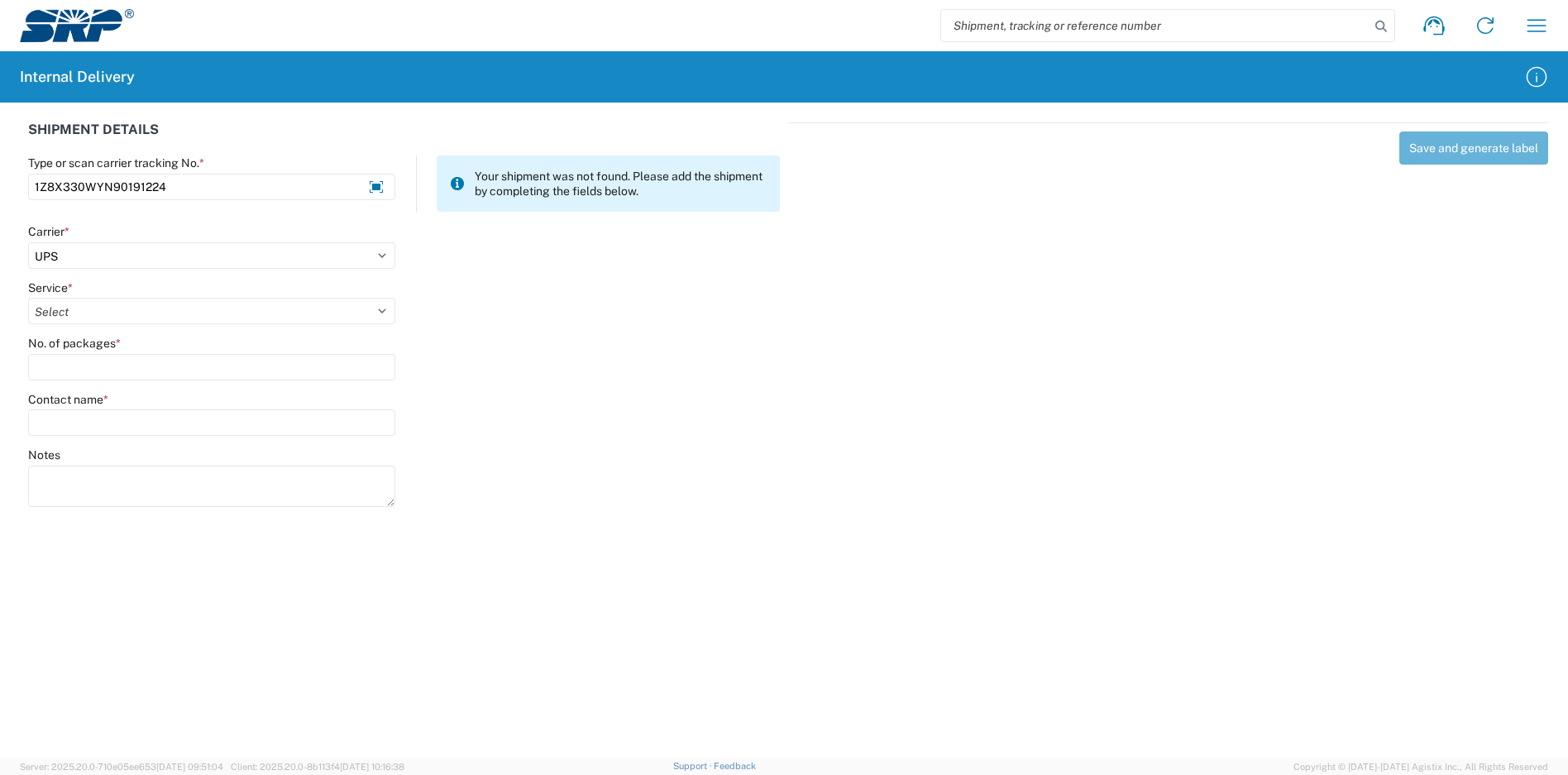
select select "43"
click at [28, 297] on select "Select 2nd Day Air 2nd Day Air A.M. 3 Day Select Basic BOUND PRINTED MATTER, UP…" at bounding box center [211, 311] width 367 height 26
click at [109, 369] on input "No. of packages *" at bounding box center [211, 367] width 367 height 26
type input "1"
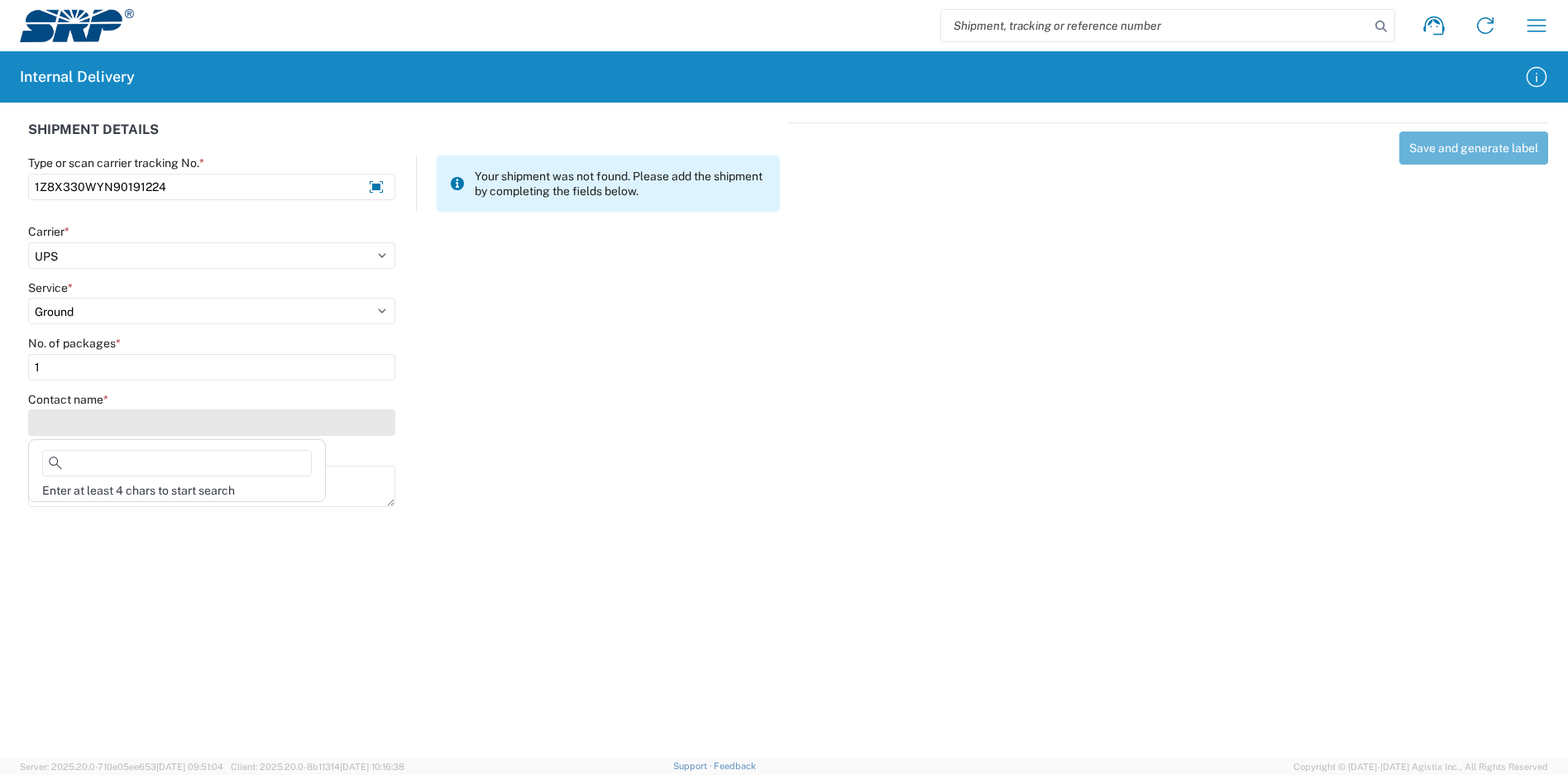
click at [123, 415] on input "Contact name *" at bounding box center [211, 423] width 367 height 26
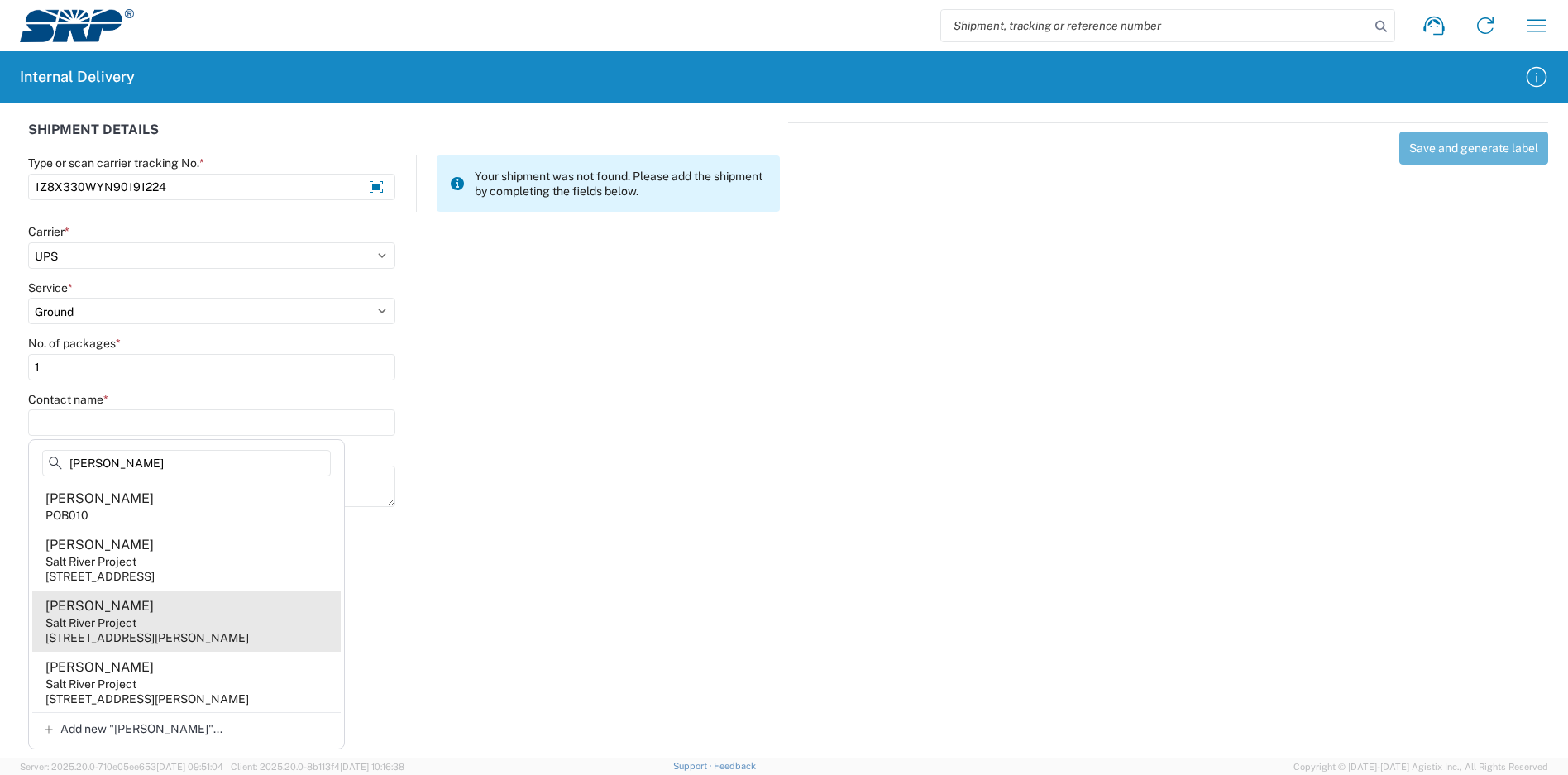
scroll to position [45, 0]
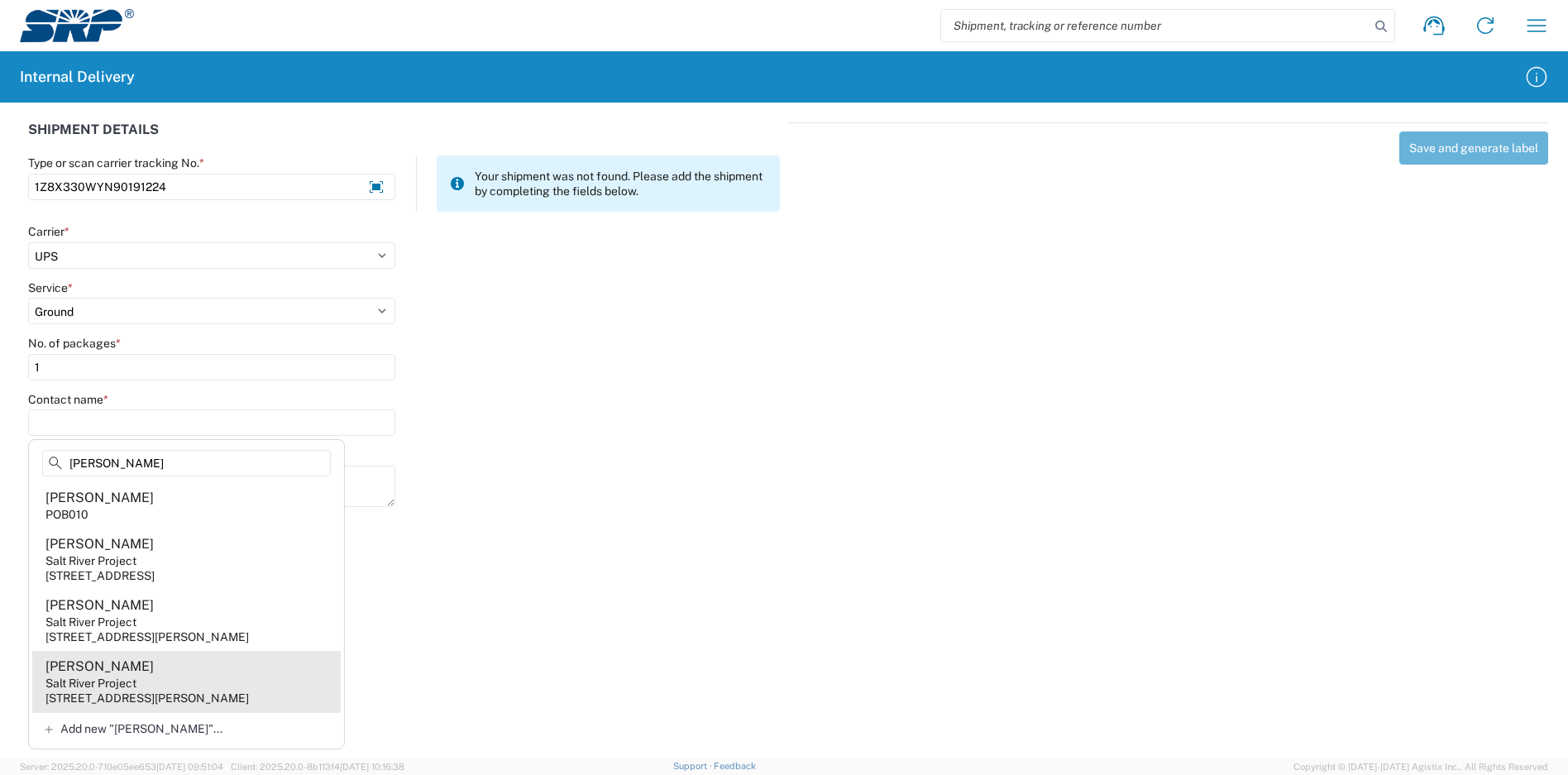
type input "[PERSON_NAME]"
click at [249, 690] on div "[STREET_ADDRESS][PERSON_NAME]" at bounding box center [146, 698] width 203 height 15
type input "[PERSON_NAME]"
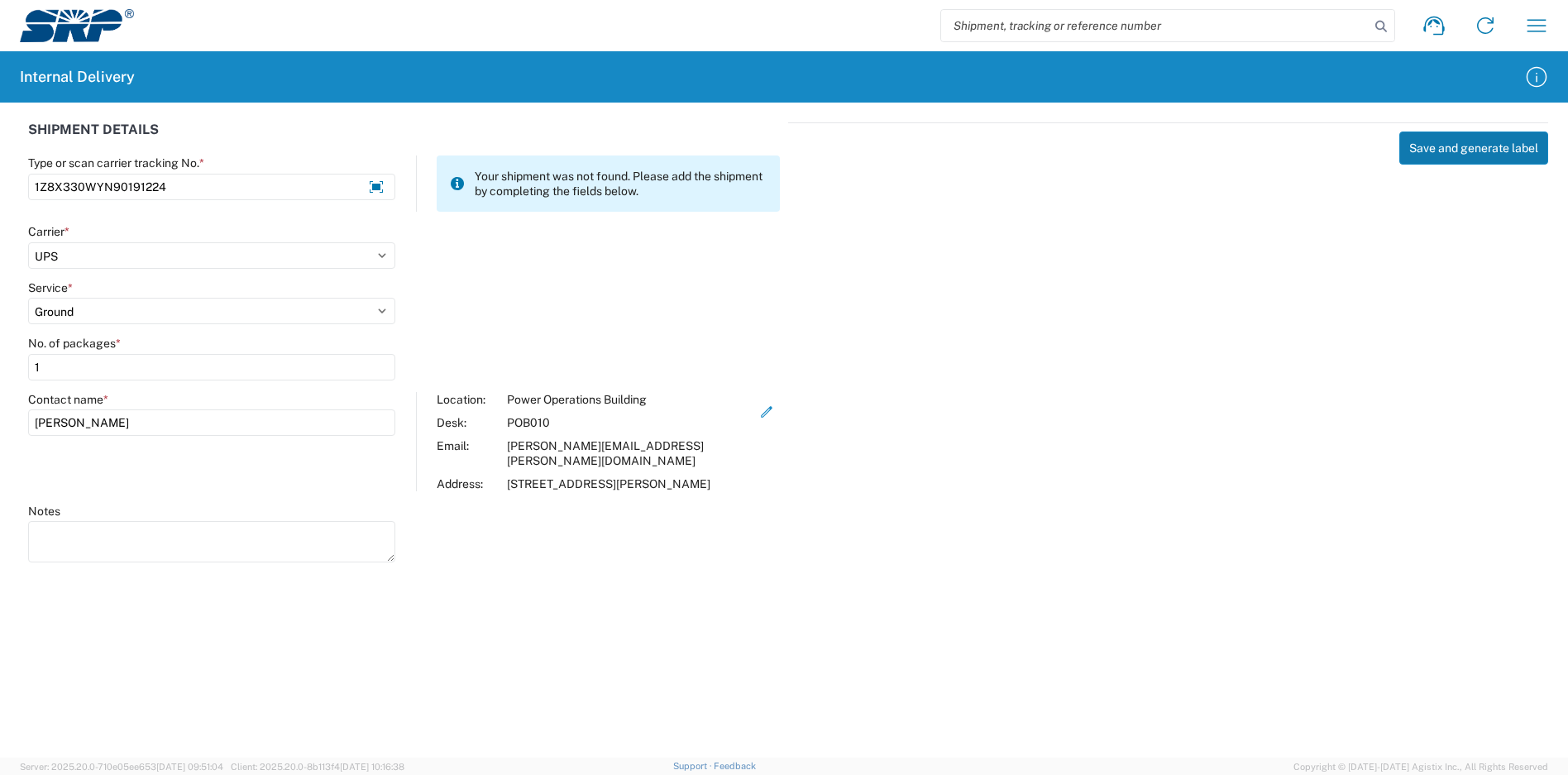
click at [1502, 143] on button "Save and generate label" at bounding box center [1474, 147] width 149 height 33
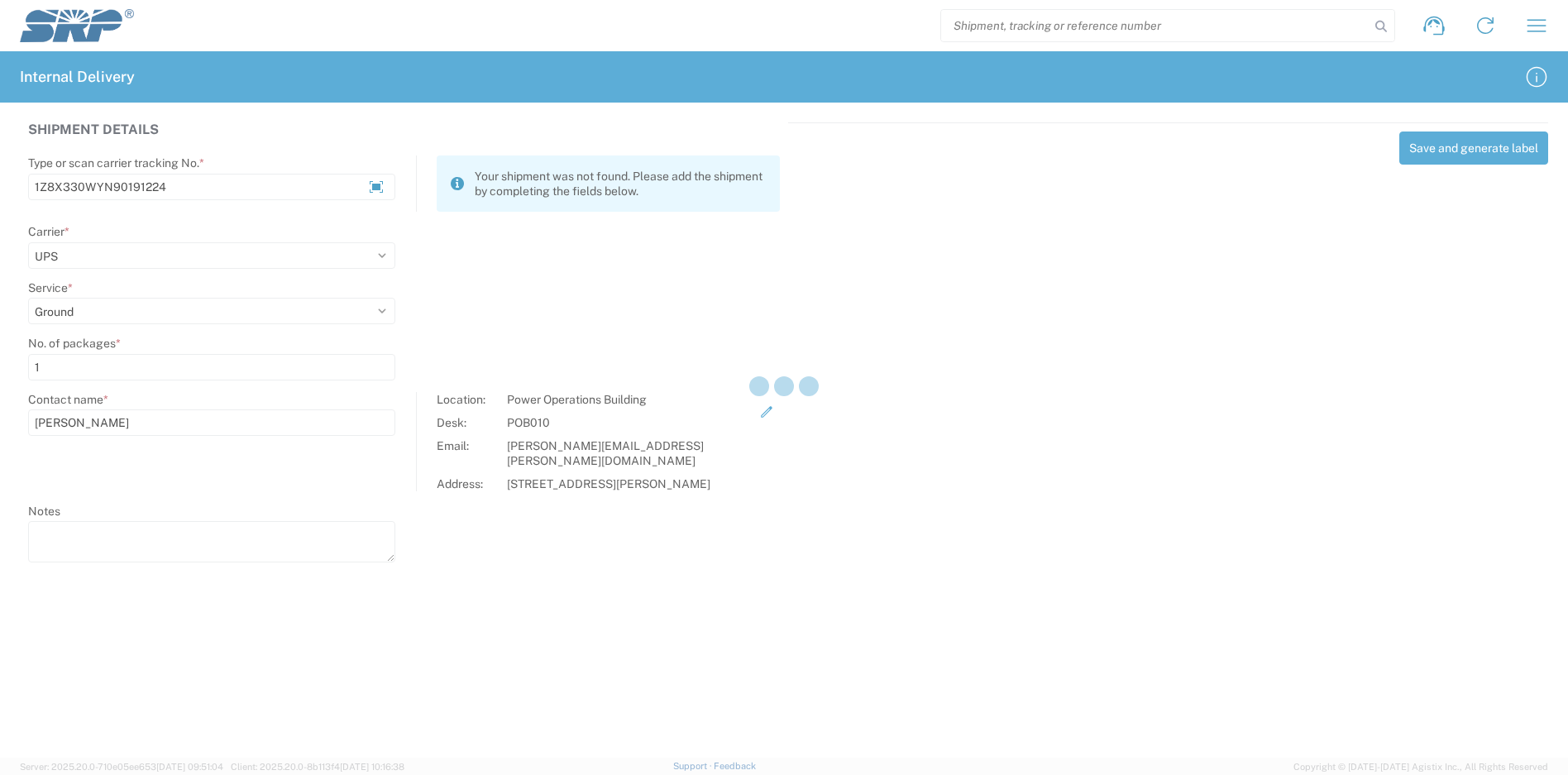
select select
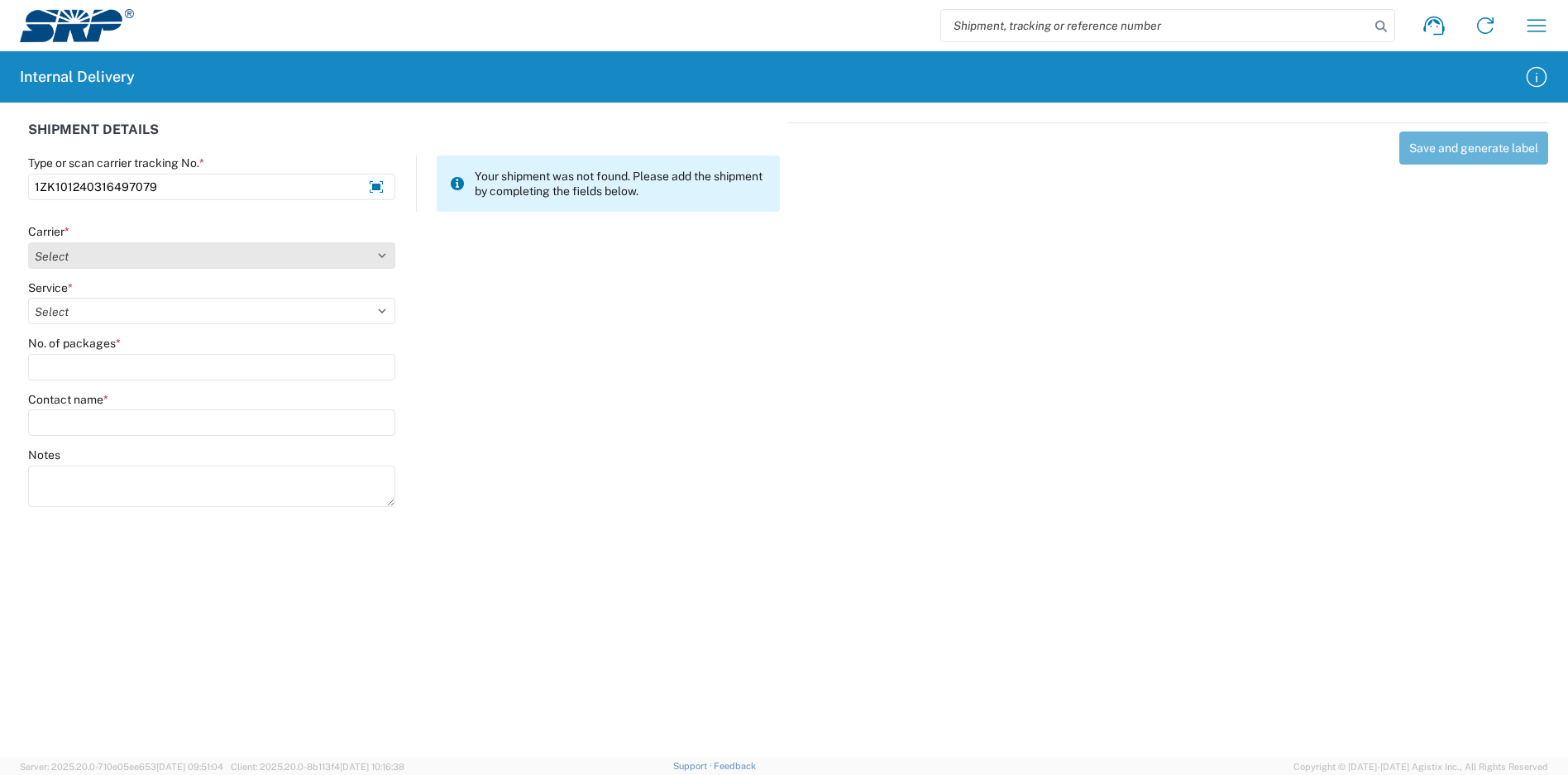
type input "1ZK101240316497079"
click at [264, 251] on select "Select Amazon Logistics ATI Trucking BC Dimerco Logistics Empire Southwest FedE…" at bounding box center [211, 256] width 367 height 26
select select "12"
click at [28, 243] on select "Select Amazon Logistics ATI Trucking BC Dimerco Logistics Empire Southwest FedE…" at bounding box center [211, 256] width 367 height 26
click at [124, 313] on select "Select 2nd Day Air 2nd Day Air A.M. 3 Day Select Basic BOUND PRINTED MATTER, UP…" at bounding box center [211, 311] width 367 height 26
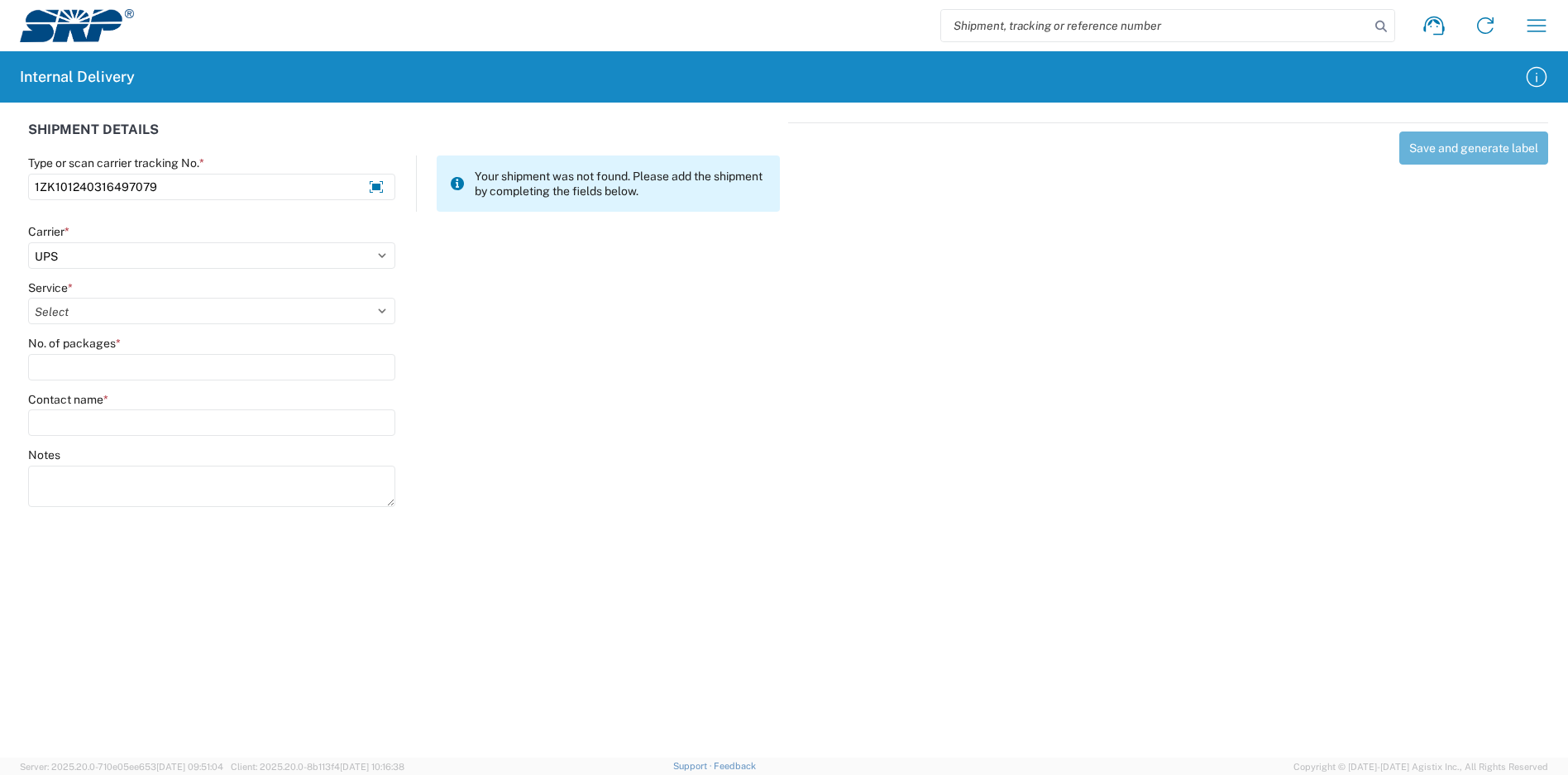
select select "43"
click at [28, 297] on select "Select 2nd Day Air 2nd Day Air A.M. 3 Day Select Basic BOUND PRINTED MATTER, UP…" at bounding box center [211, 311] width 367 height 26
click at [110, 371] on input "No. of packages *" at bounding box center [211, 367] width 367 height 26
type input "1"
click at [128, 419] on input "Contact name *" at bounding box center [211, 423] width 367 height 26
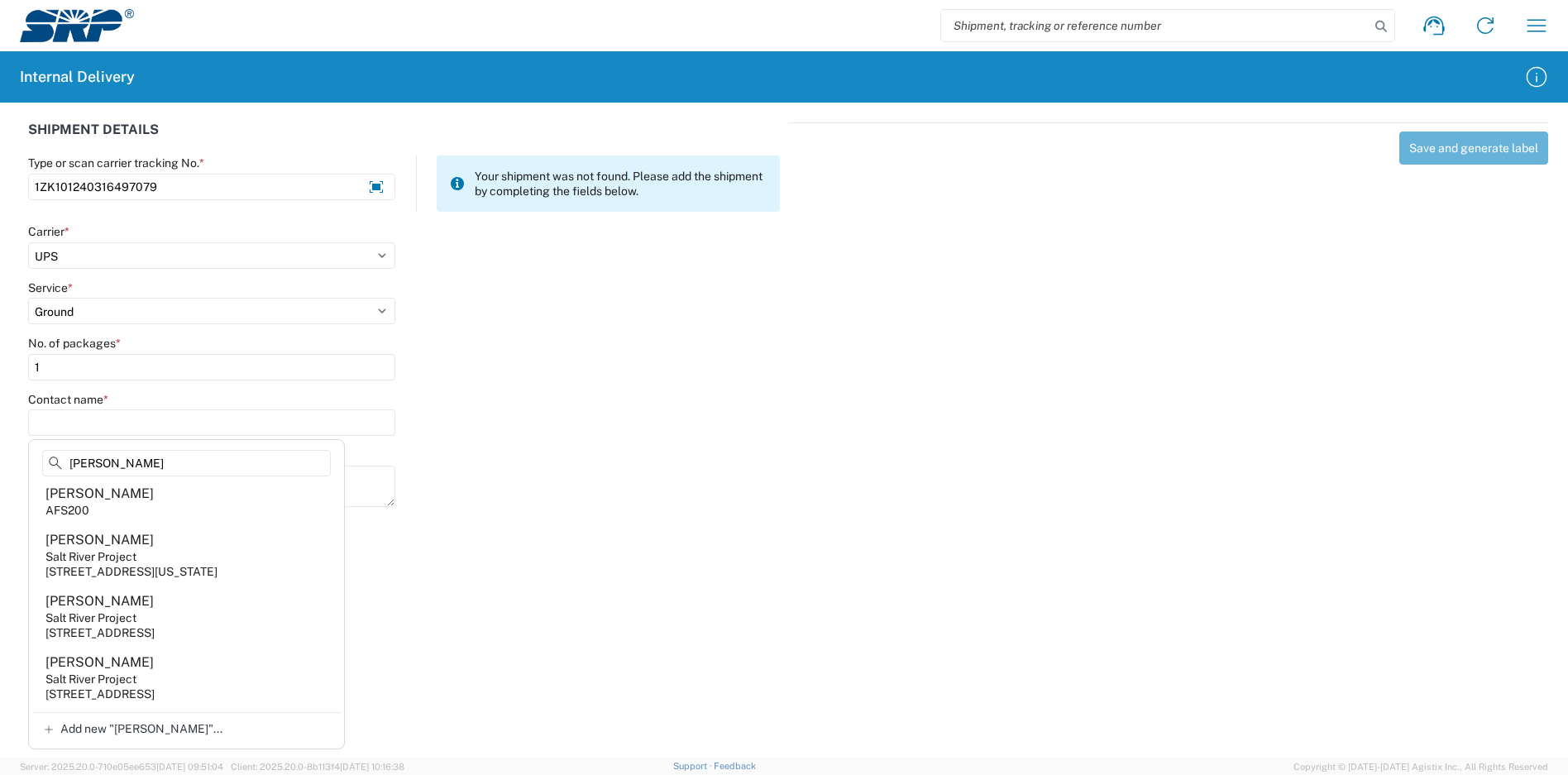
scroll to position [0, 0]
type input "[PERSON_NAME]"
click at [487, 507] on div "Notes" at bounding box center [404, 484] width 769 height 75
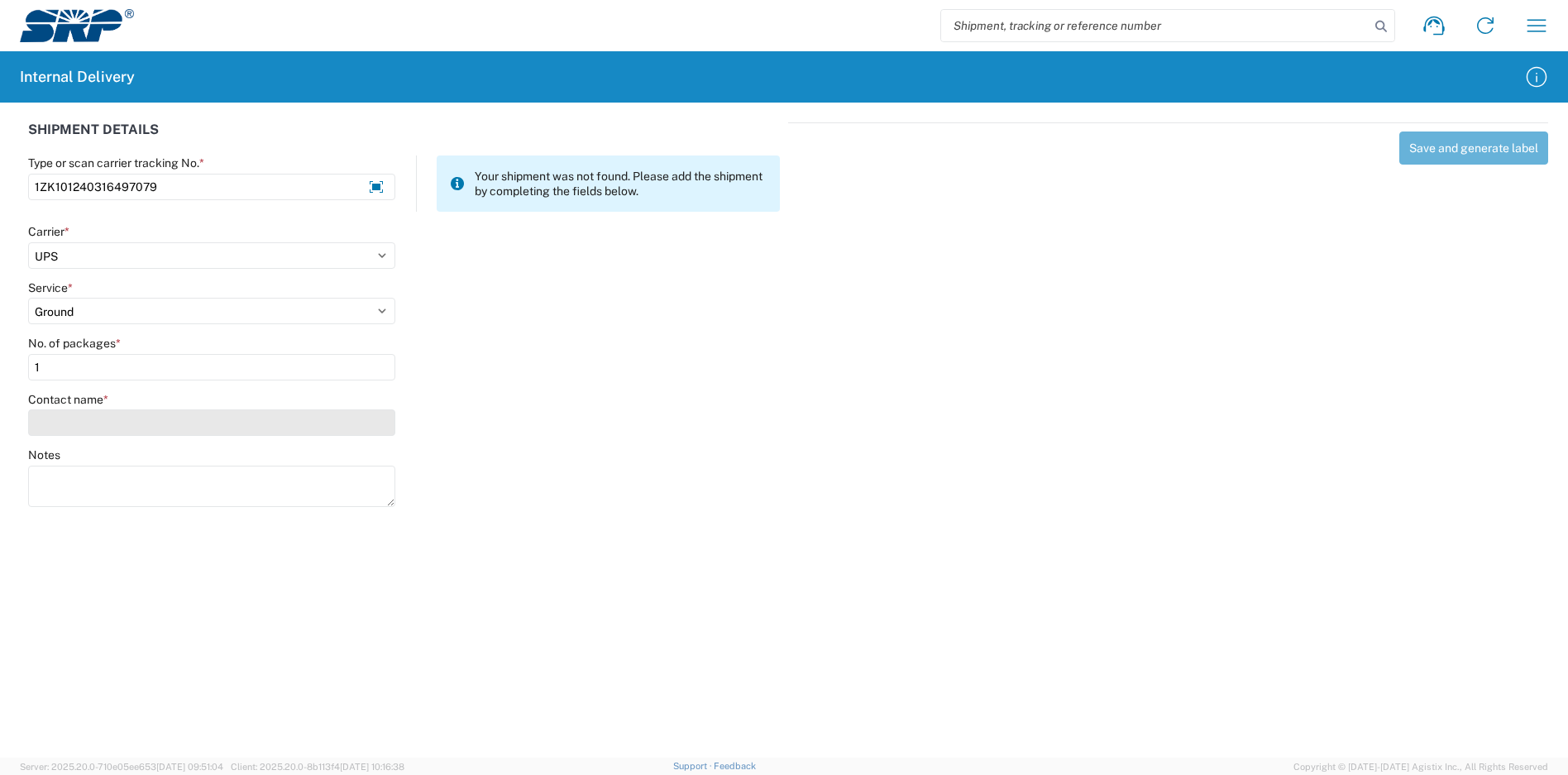
click at [123, 425] on input "Contact name *" at bounding box center [211, 423] width 367 height 26
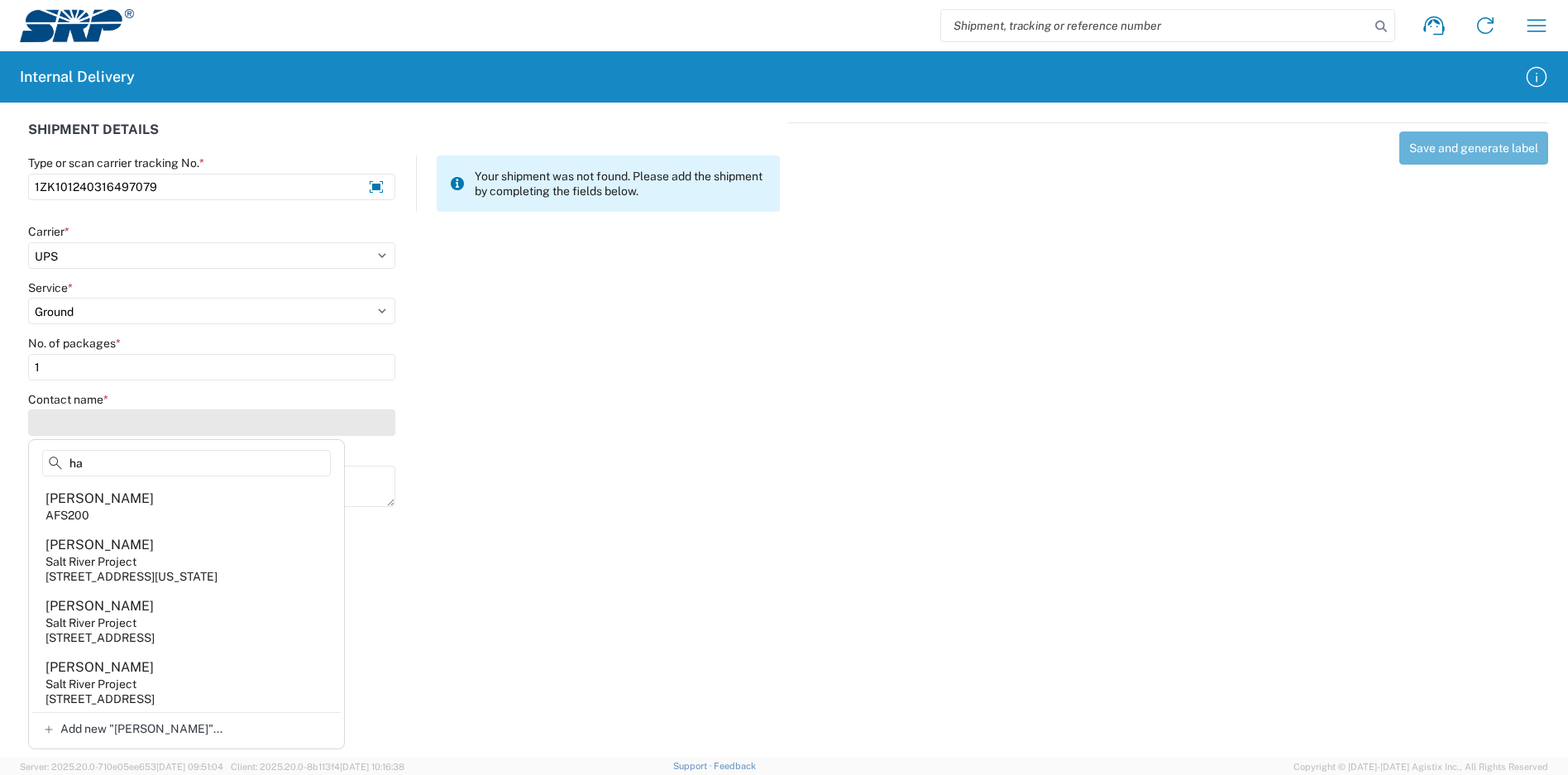
type input "h"
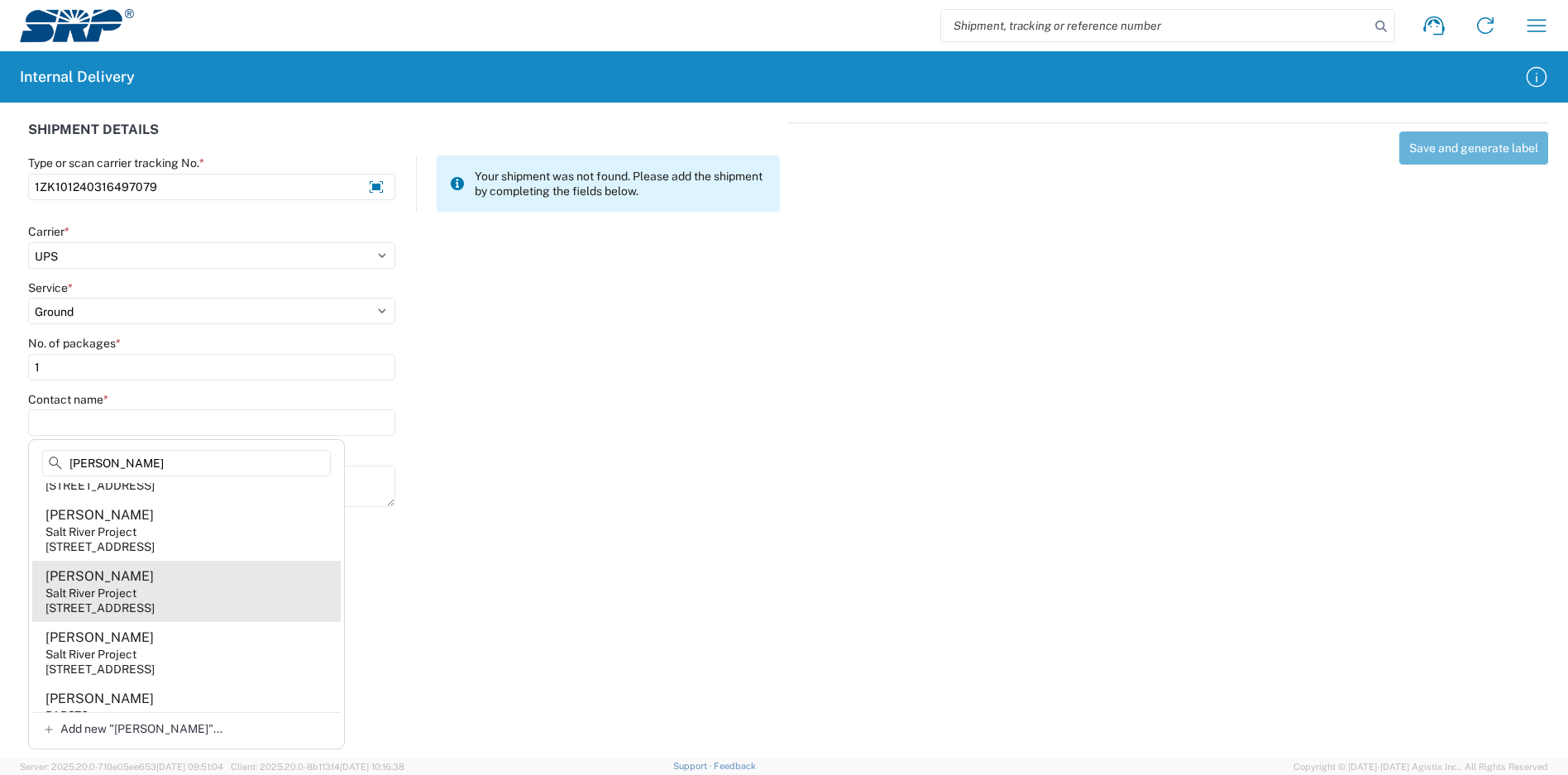
scroll to position [413, 0]
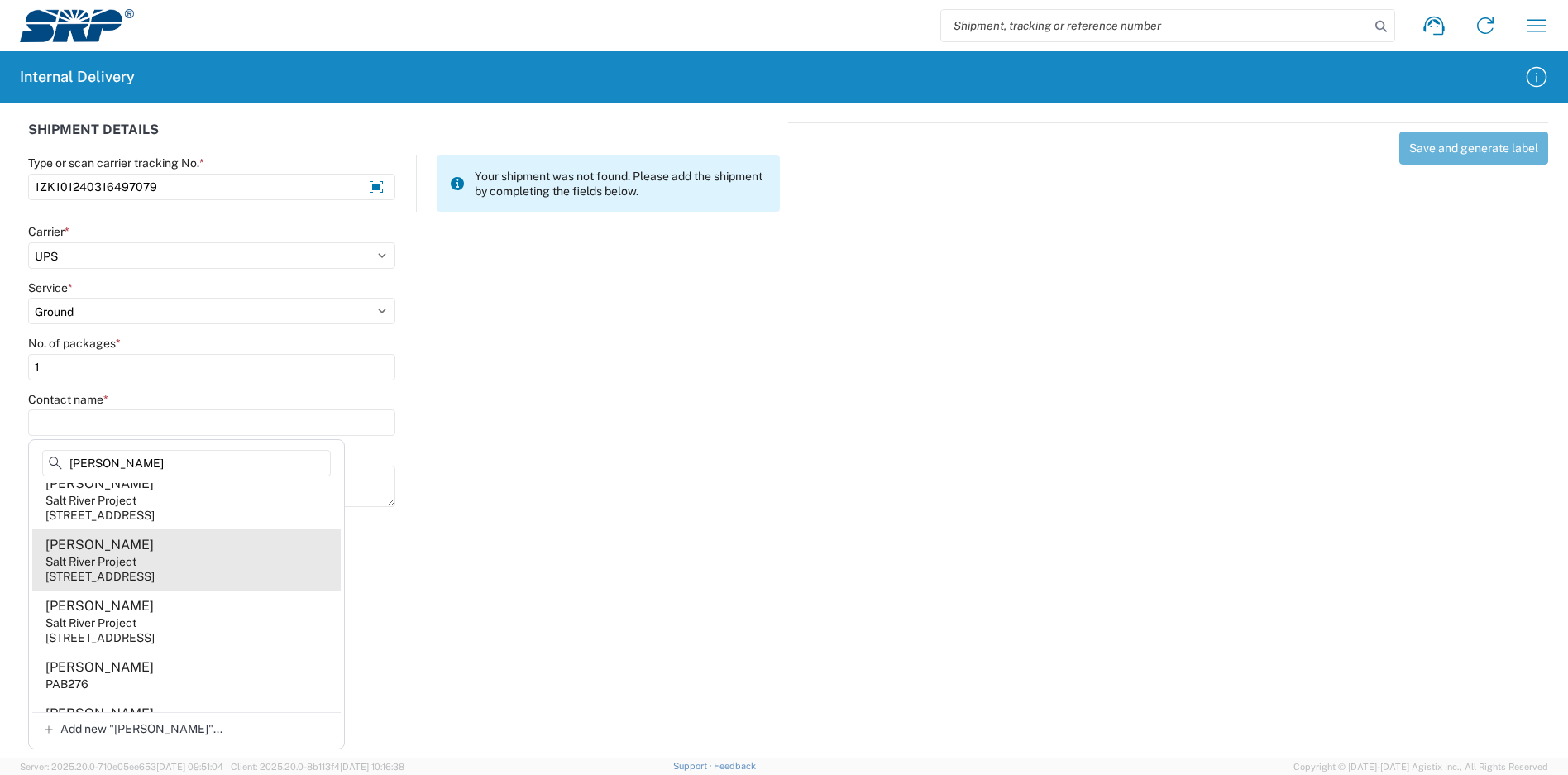
type input "[PERSON_NAME]"
click at [275, 576] on agx-address-suggestion-item "[PERSON_NAME] Salt River Project [STREET_ADDRESS]" at bounding box center [186, 560] width 309 height 61
type input "[PERSON_NAME]"
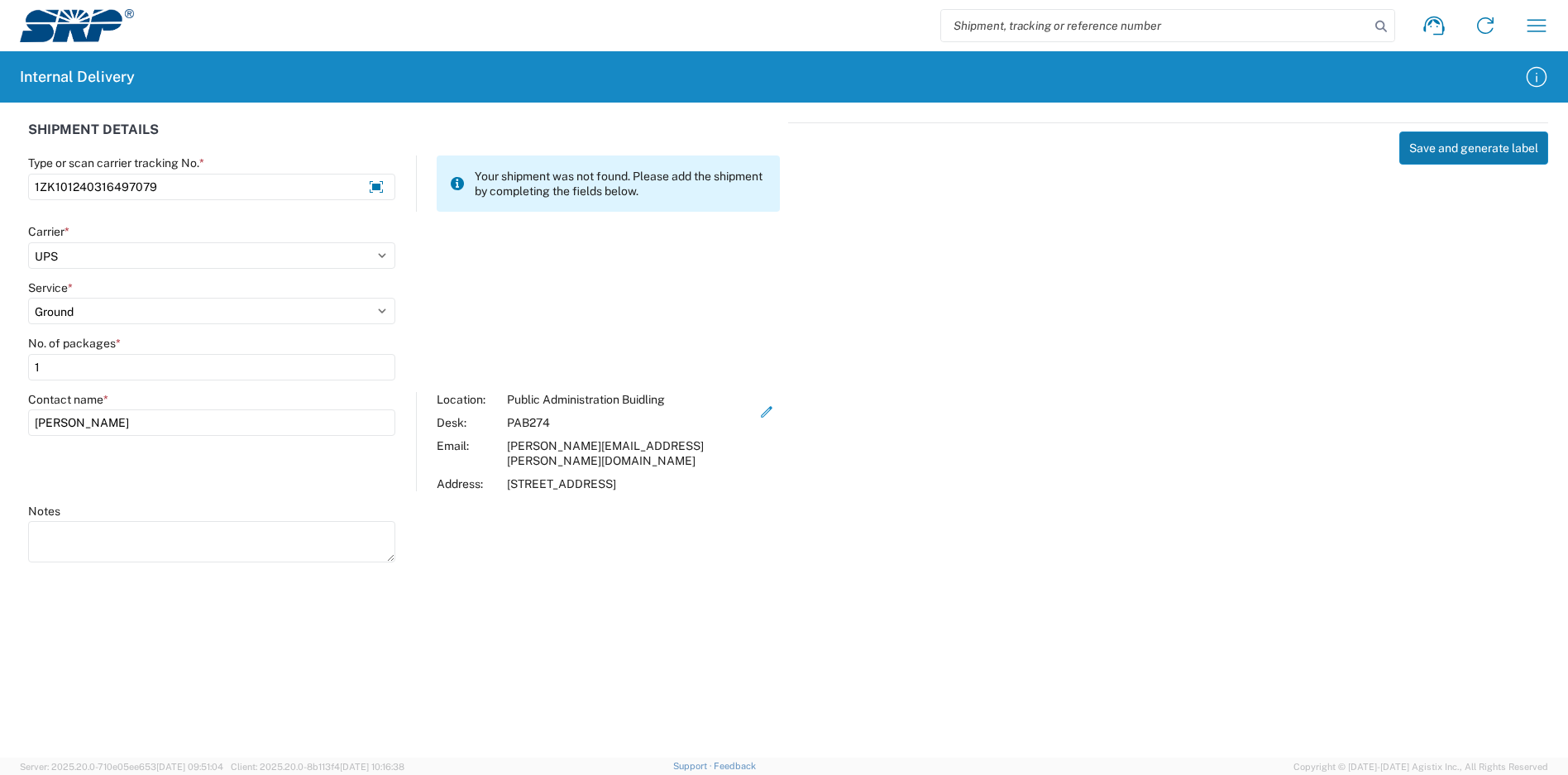
click at [1463, 156] on button "Save and generate label" at bounding box center [1474, 147] width 149 height 33
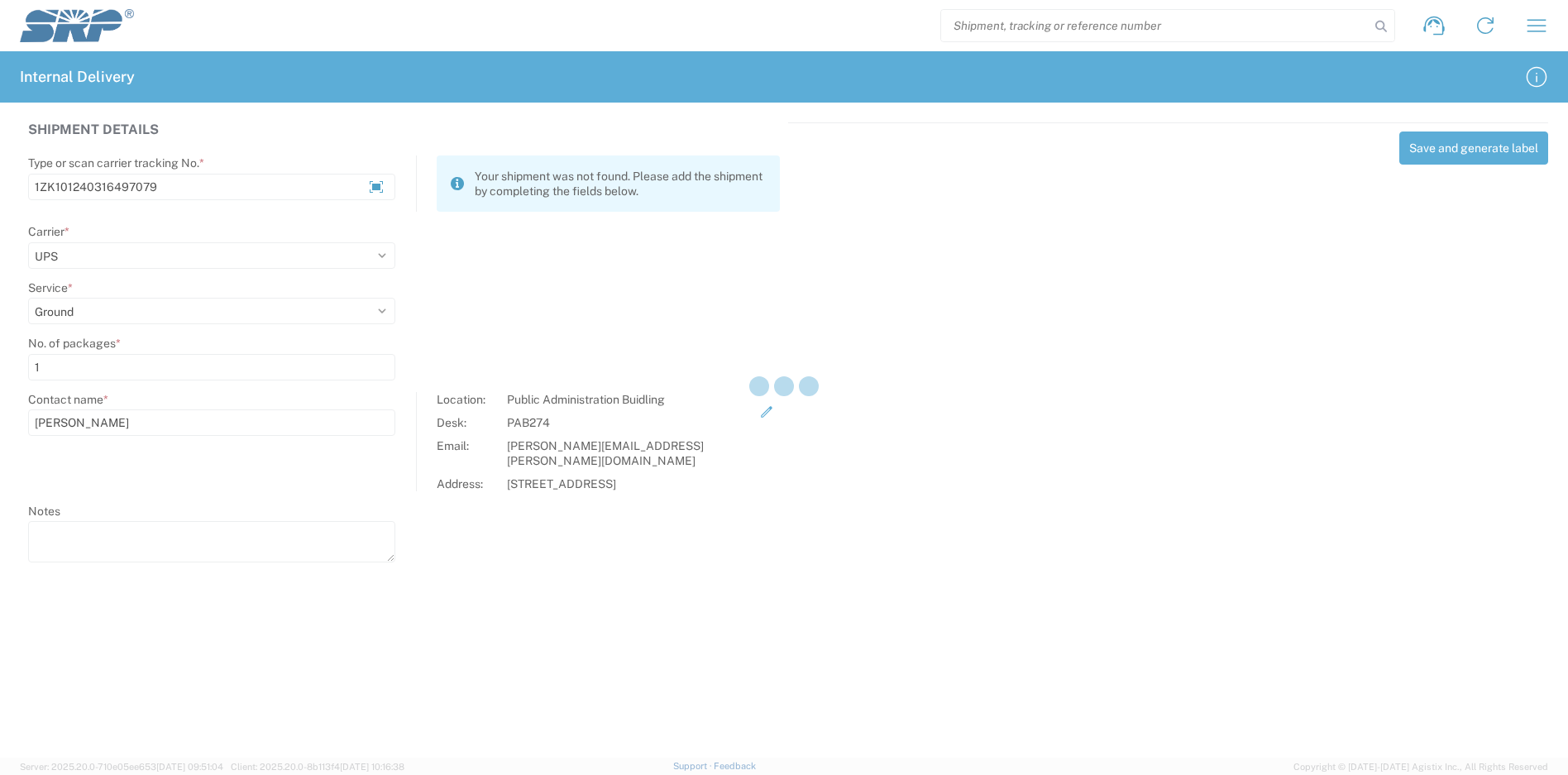
select select
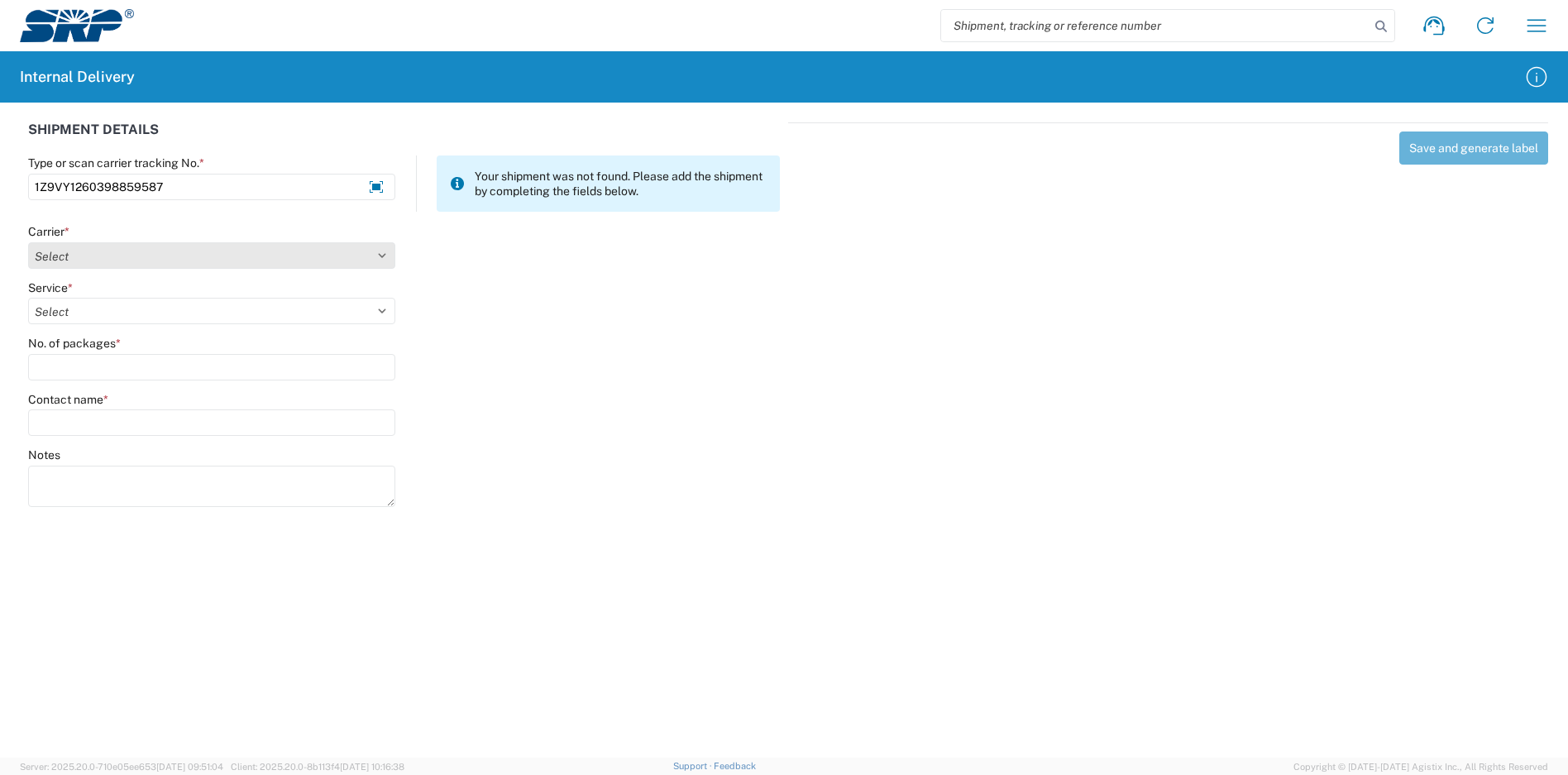
type input "1Z9VY1260398859587"
click at [167, 257] on select "Select Amazon Logistics ATI Trucking BC Dimerco Logistics Empire Southwest FedE…" at bounding box center [211, 256] width 367 height 26
select select "12"
click at [28, 243] on select "Select Amazon Logistics ATI Trucking BC Dimerco Logistics Empire Southwest FedE…" at bounding box center [211, 256] width 367 height 26
click at [99, 317] on select "Select 2nd Day Air 2nd Day Air A.M. 3 Day Select Basic BOUND PRINTED MATTER, UP…" at bounding box center [211, 311] width 367 height 26
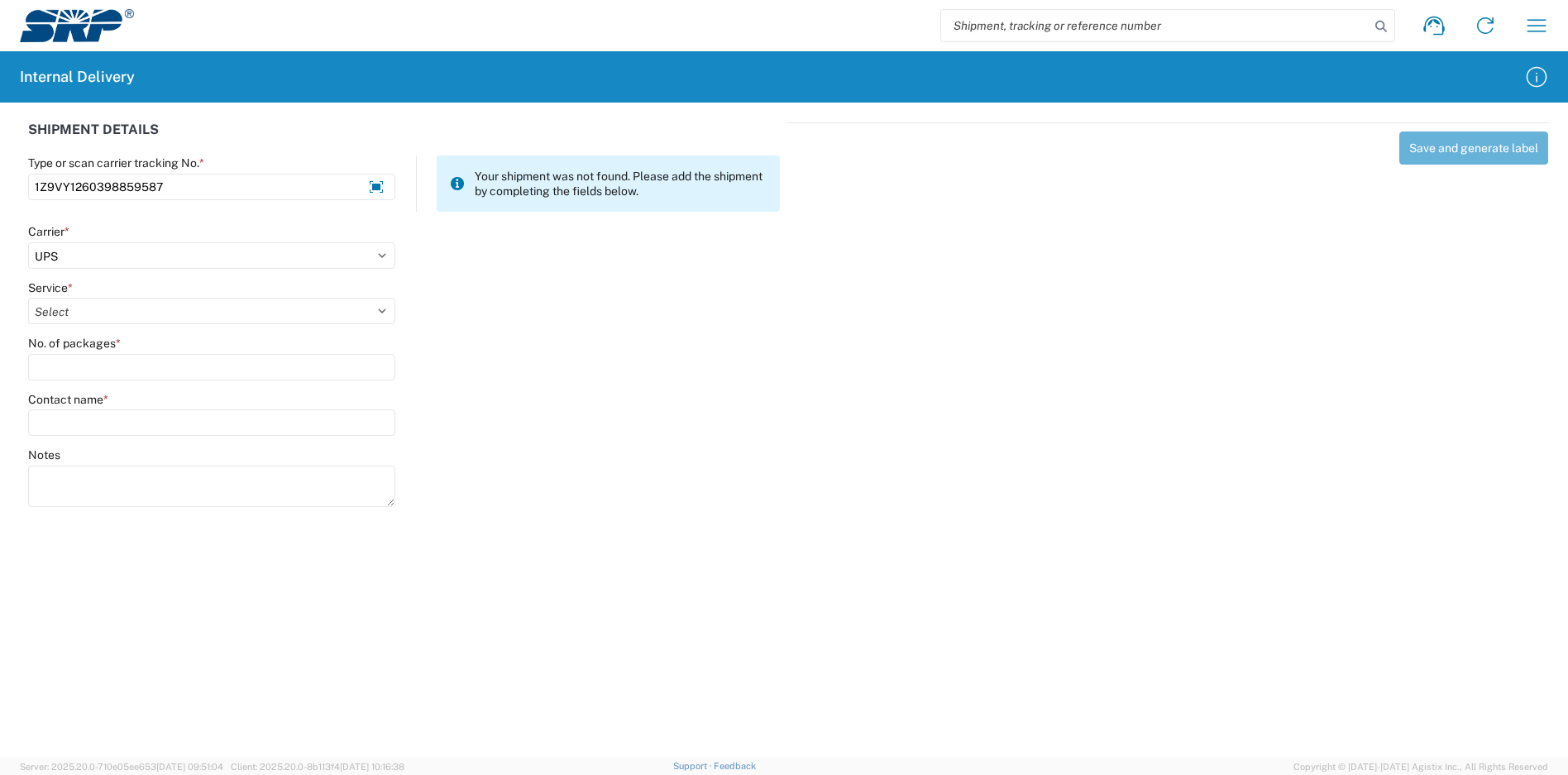
select select "43"
click at [28, 297] on select "Select 2nd Day Air 2nd Day Air A.M. 3 Day Select Basic BOUND PRINTED MATTER, UP…" at bounding box center [211, 311] width 367 height 26
click at [93, 362] on input "No. of packages *" at bounding box center [211, 367] width 367 height 26
type input "1"
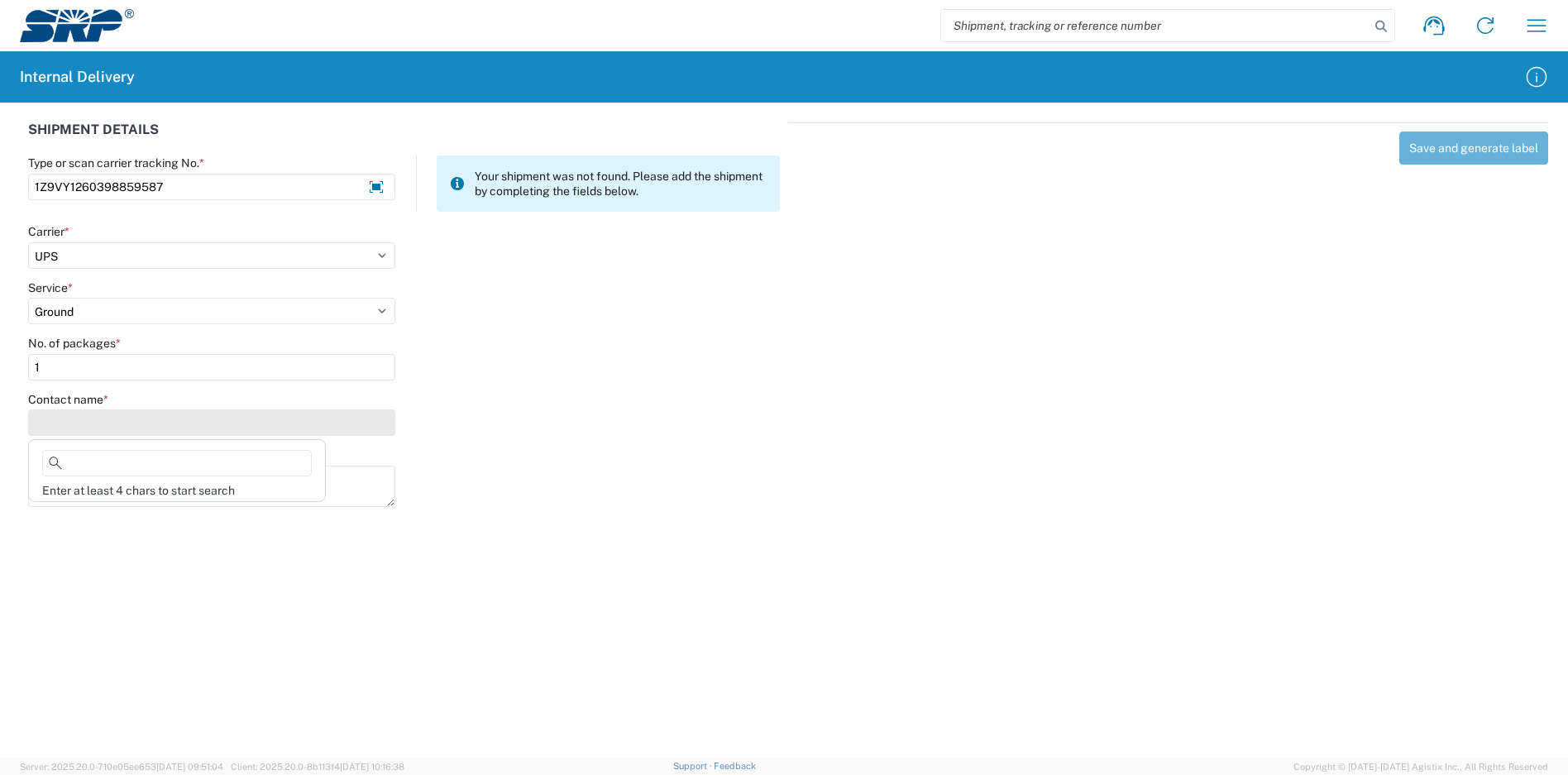
click at [110, 427] on input "Contact name *" at bounding box center [211, 423] width 367 height 26
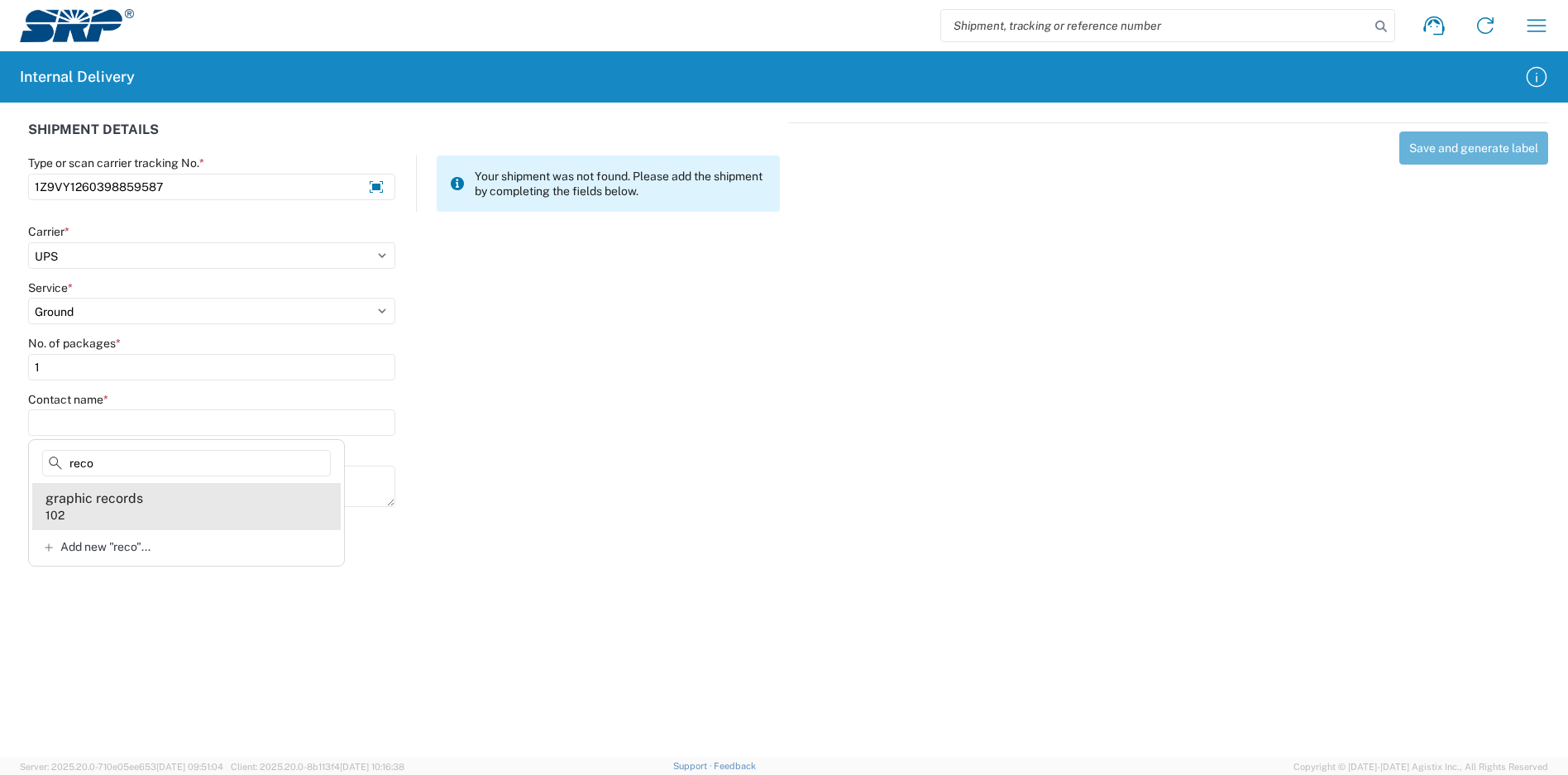
type input "reco"
click at [167, 499] on agx-address-suggestion-item "graphic records 102" at bounding box center [186, 505] width 309 height 46
type input "graphic records"
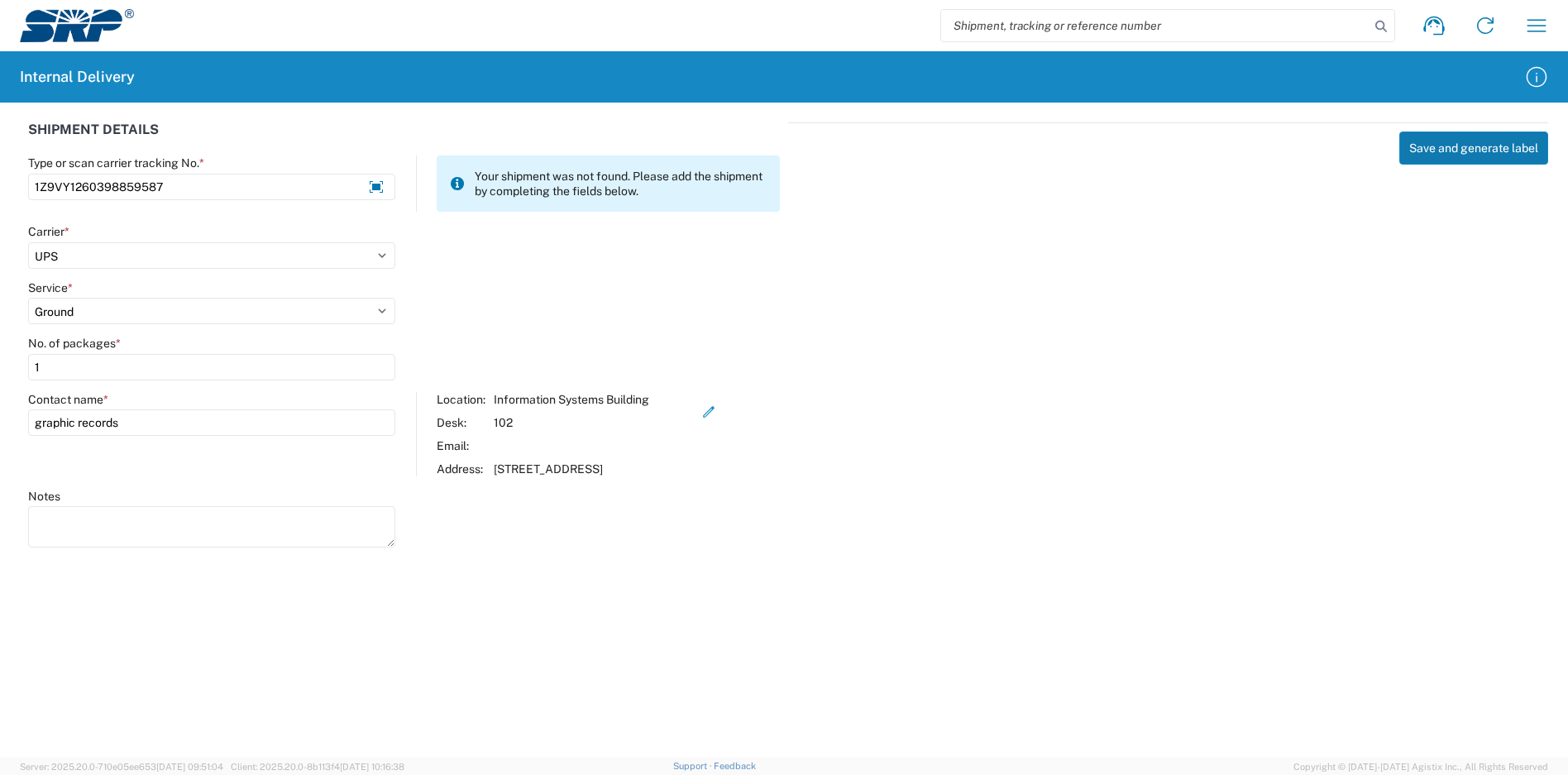
click at [1486, 146] on button "Save and generate label" at bounding box center [1474, 147] width 149 height 33
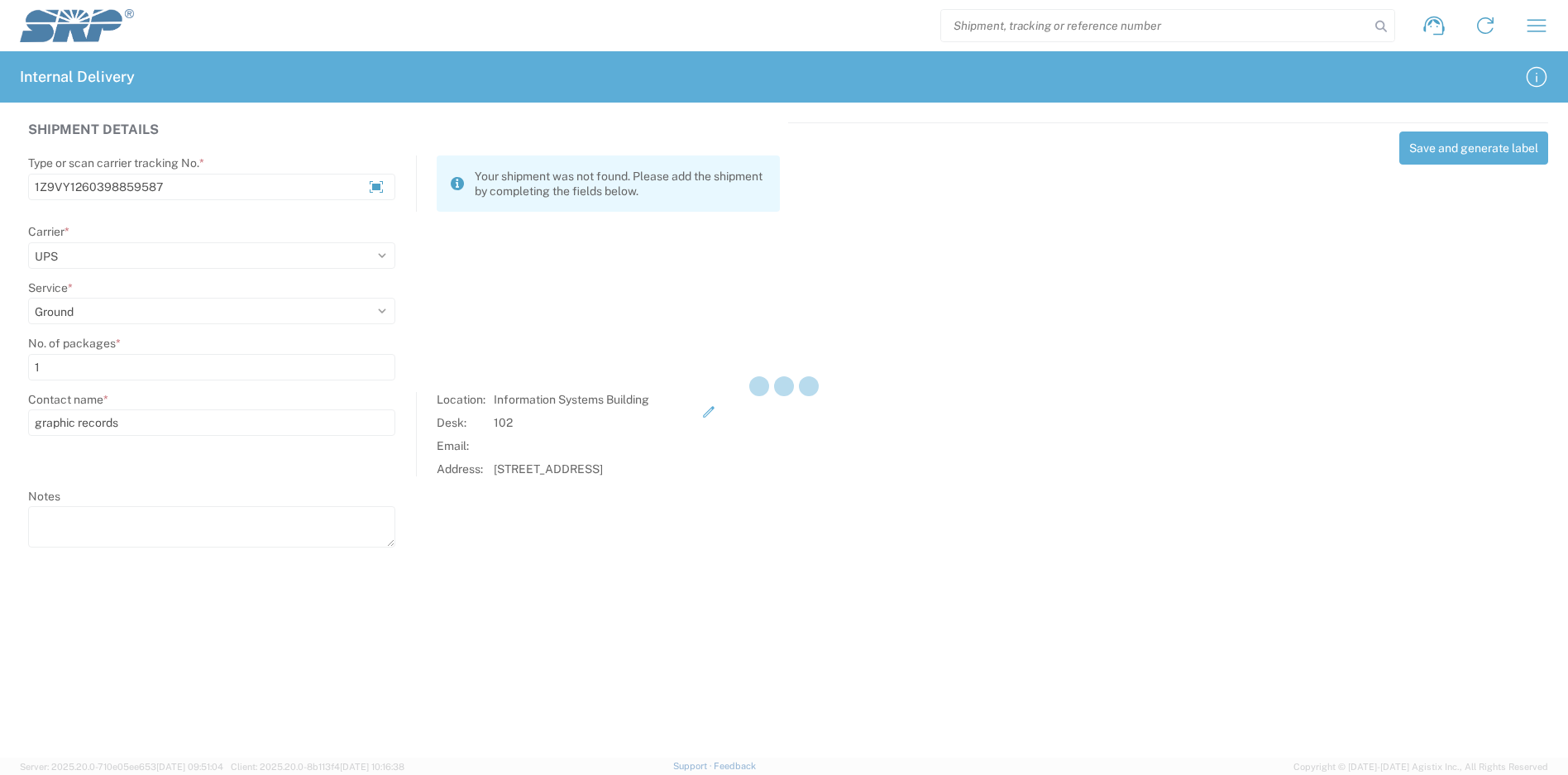
select select
